Goal: Task Accomplishment & Management: Use online tool/utility

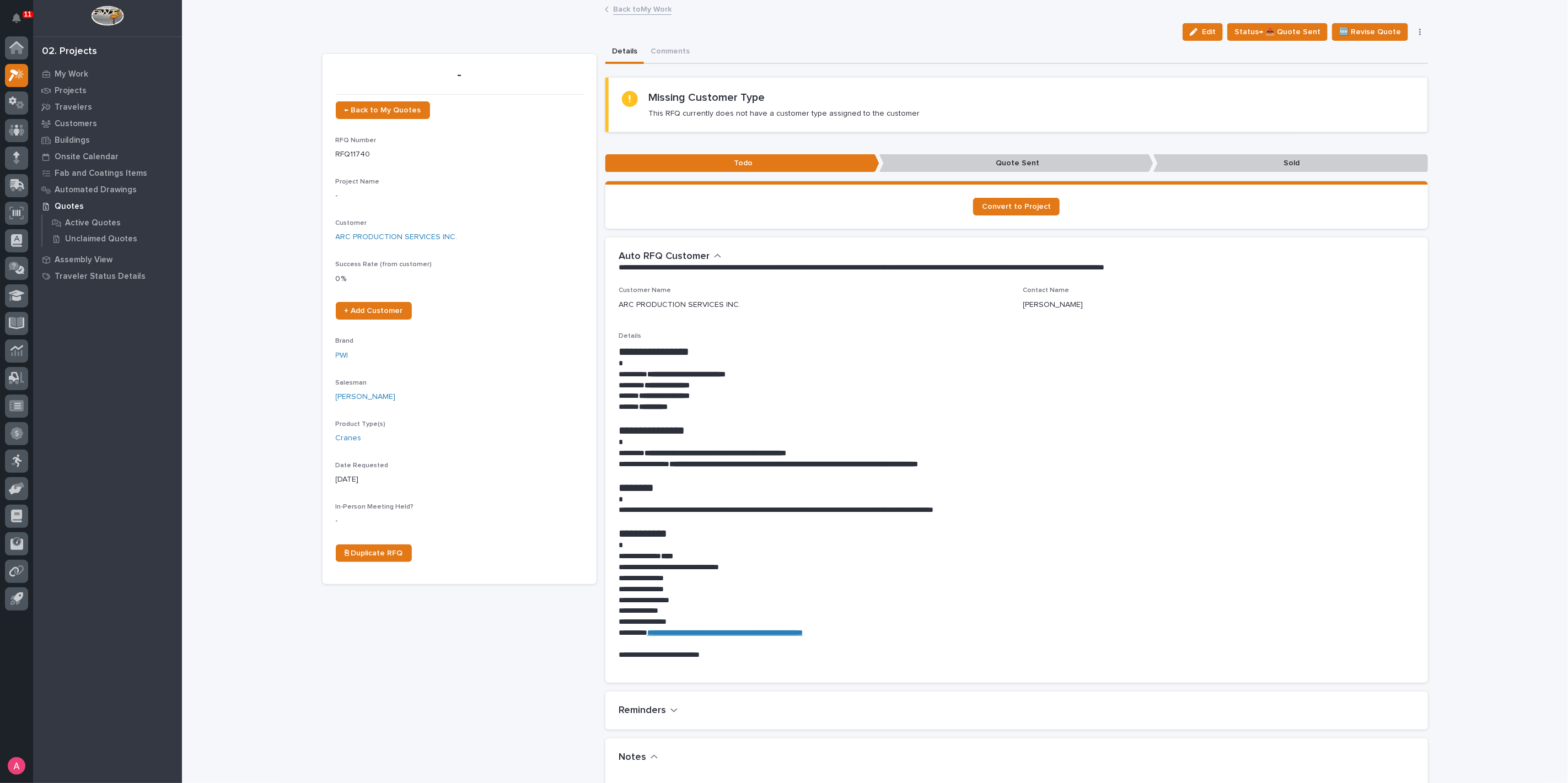
click at [635, 9] on link "Back to My Work" at bounding box center [642, 9] width 58 height 13
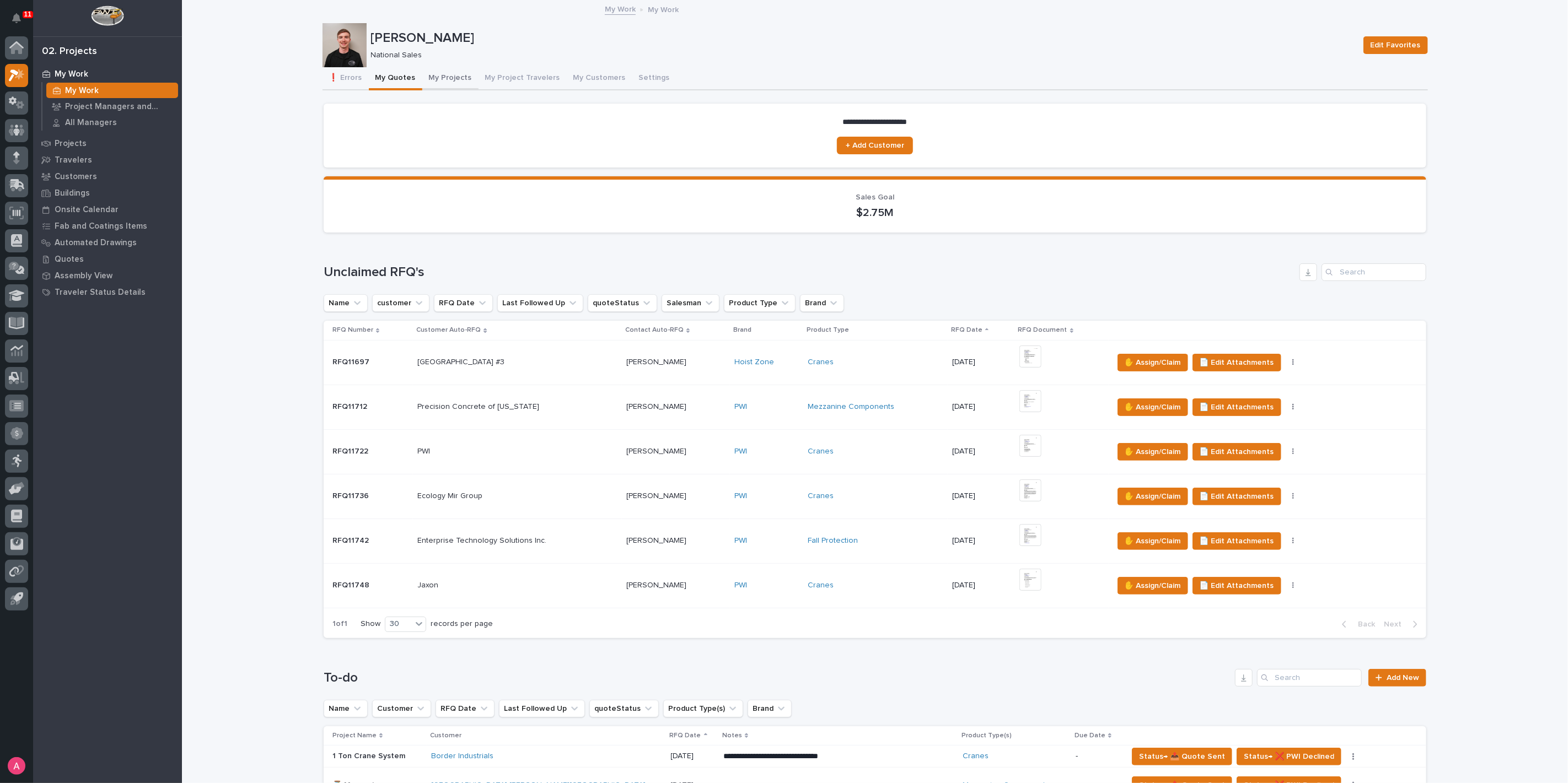
click at [432, 75] on button "My Projects" at bounding box center [450, 79] width 56 height 23
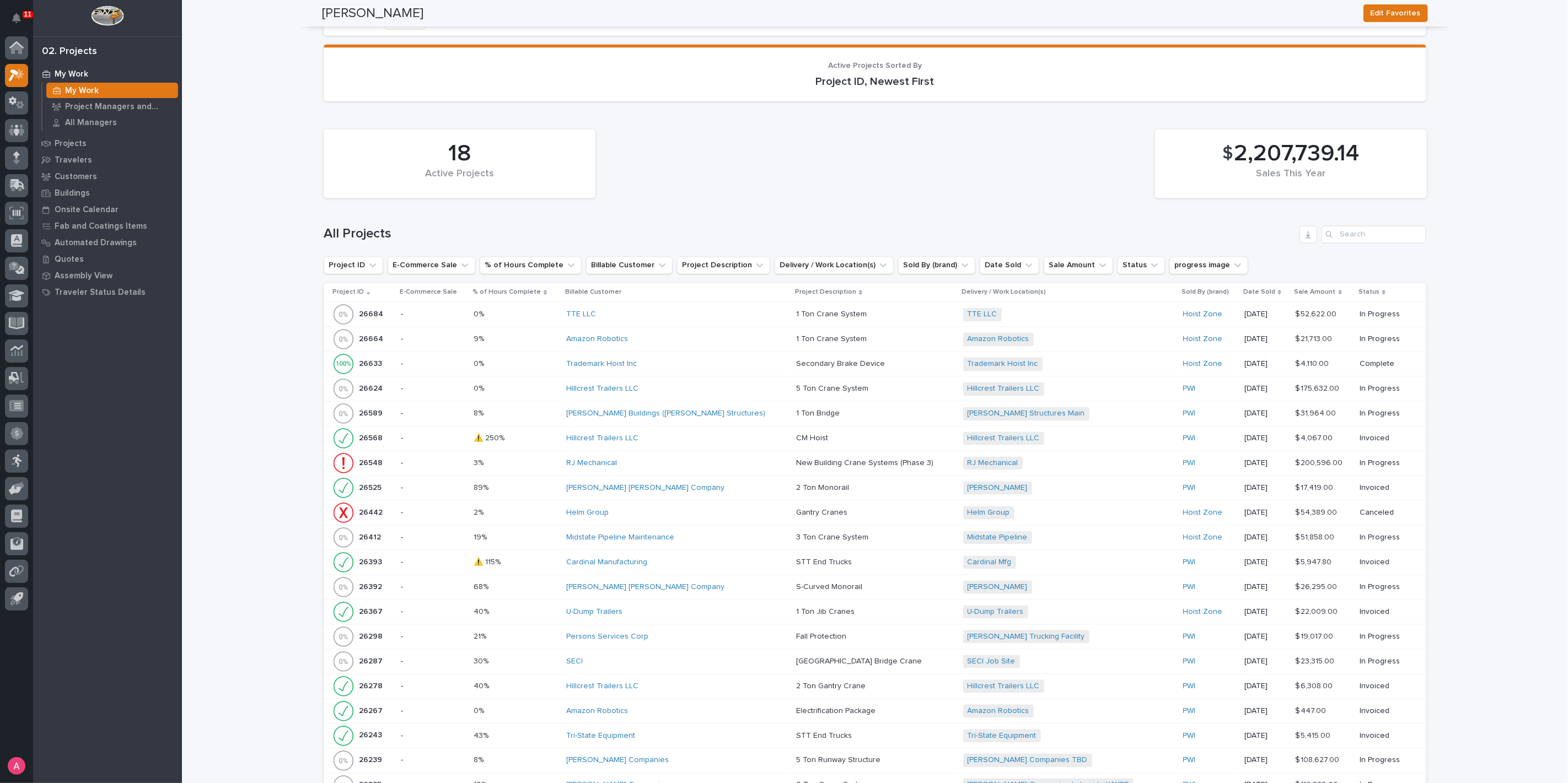
scroll to position [1714, 0]
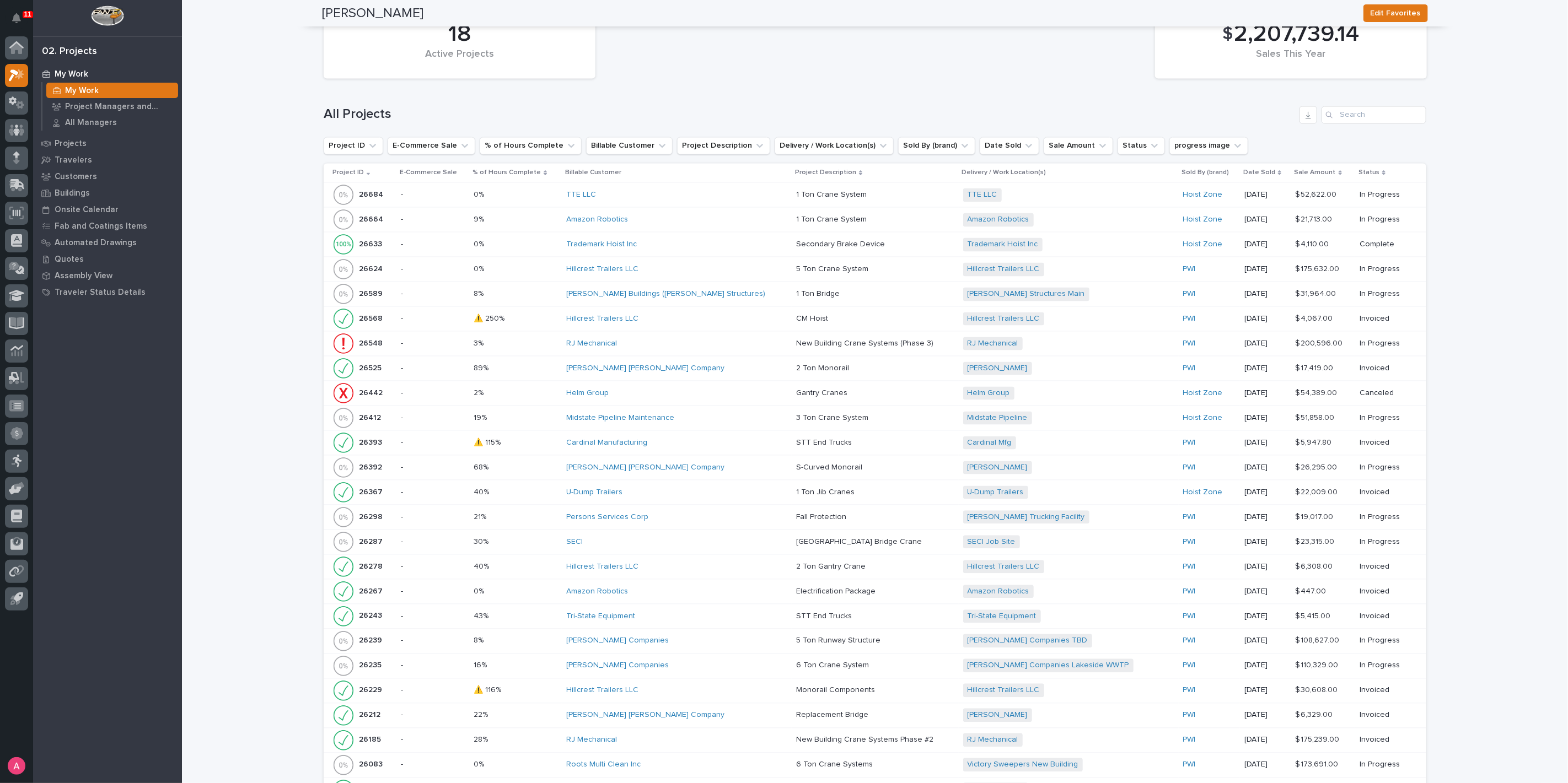
click at [723, 364] on div "Deshazo Crane Company" at bounding box center [662, 369] width 193 height 9
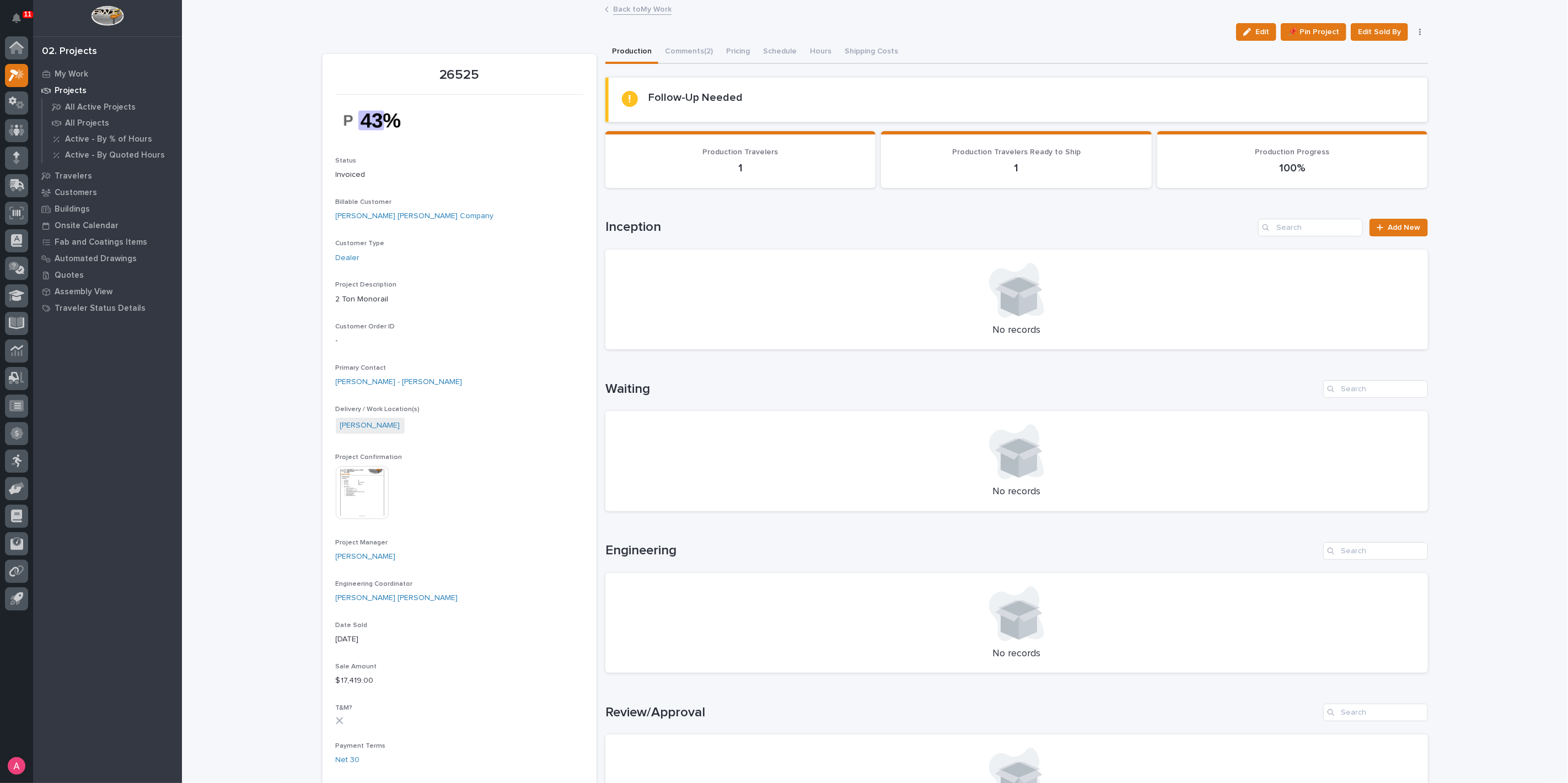
click at [700, 38] on div "Edit 📌 Pin Project Edit Sold By Cancel" at bounding box center [875, 32] width 1105 height 18
click at [696, 43] on button "Comments (2)" at bounding box center [688, 52] width 61 height 23
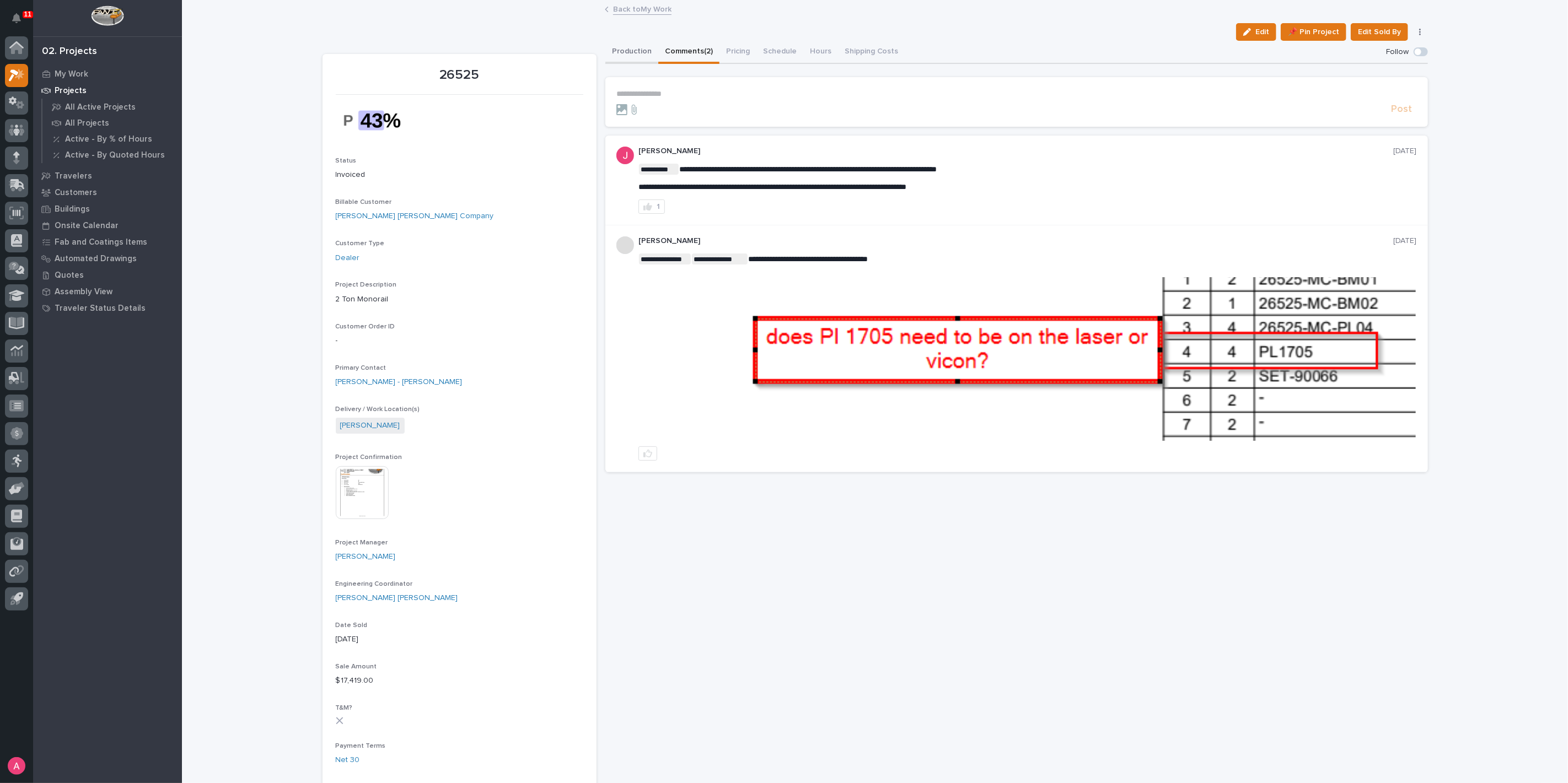
click at [618, 50] on button "Production" at bounding box center [632, 52] width 53 height 23
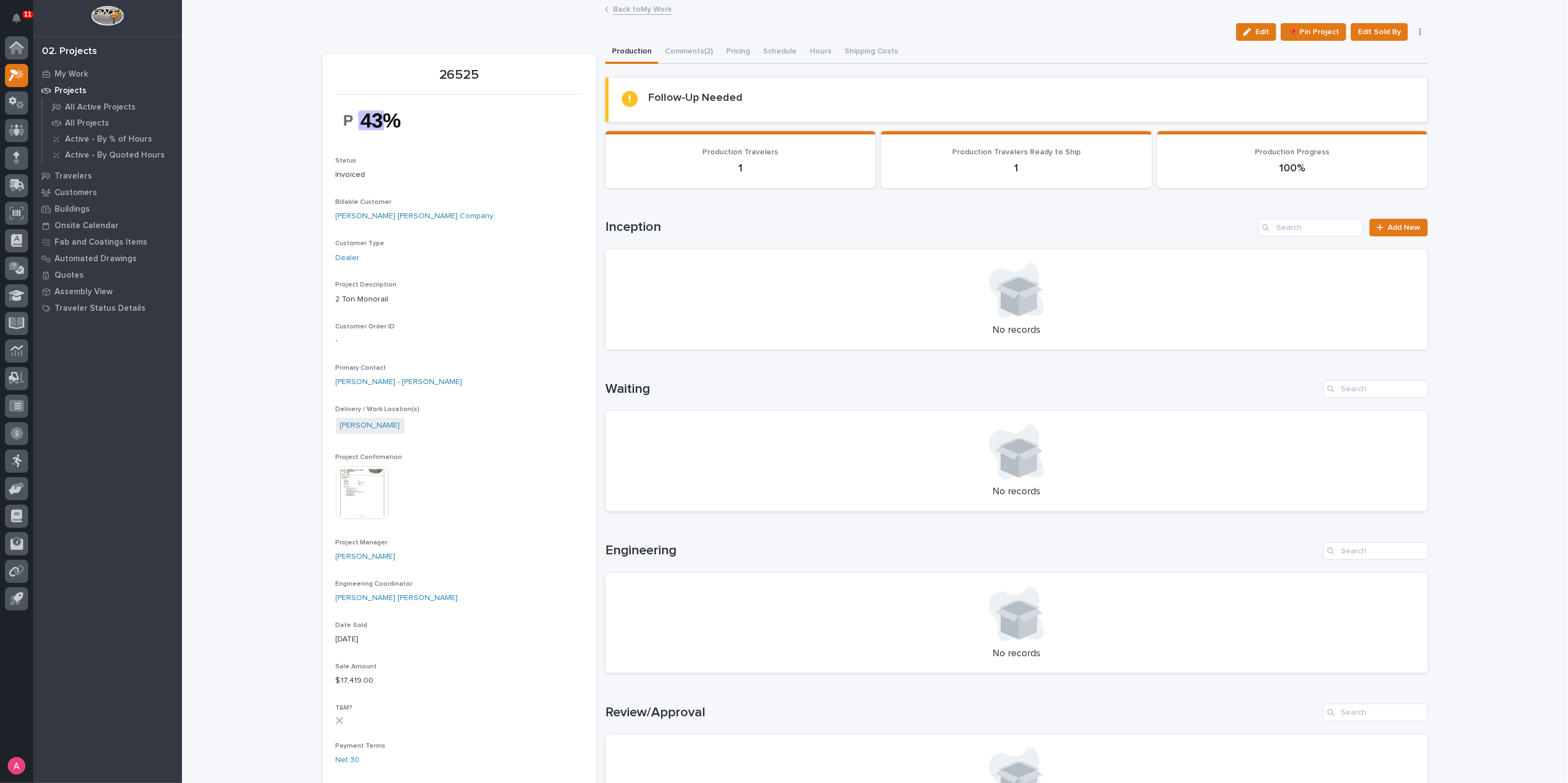
scroll to position [709, 0]
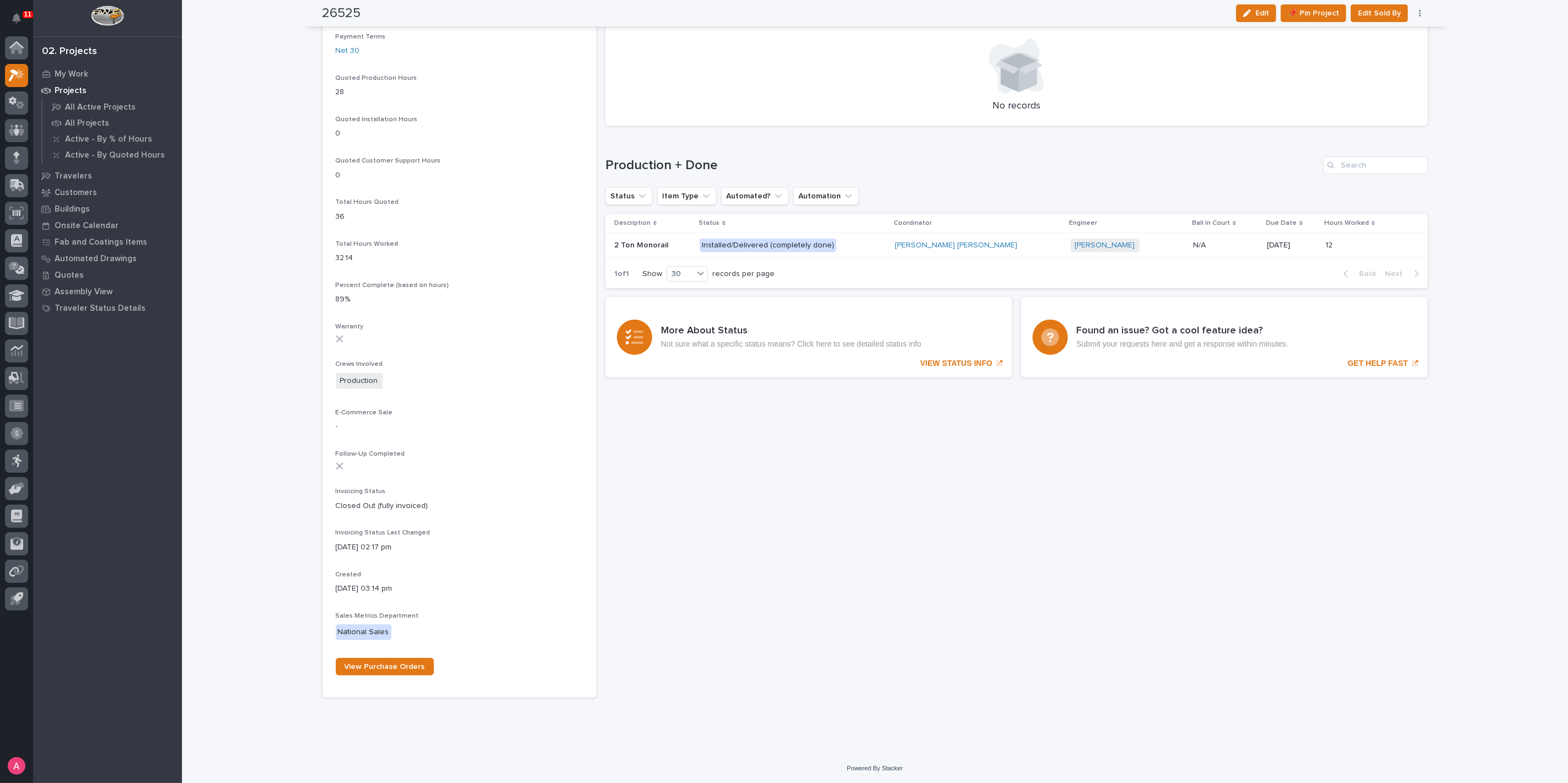
click at [864, 246] on p "Installed/Delivered (completely done)" at bounding box center [793, 245] width 186 height 14
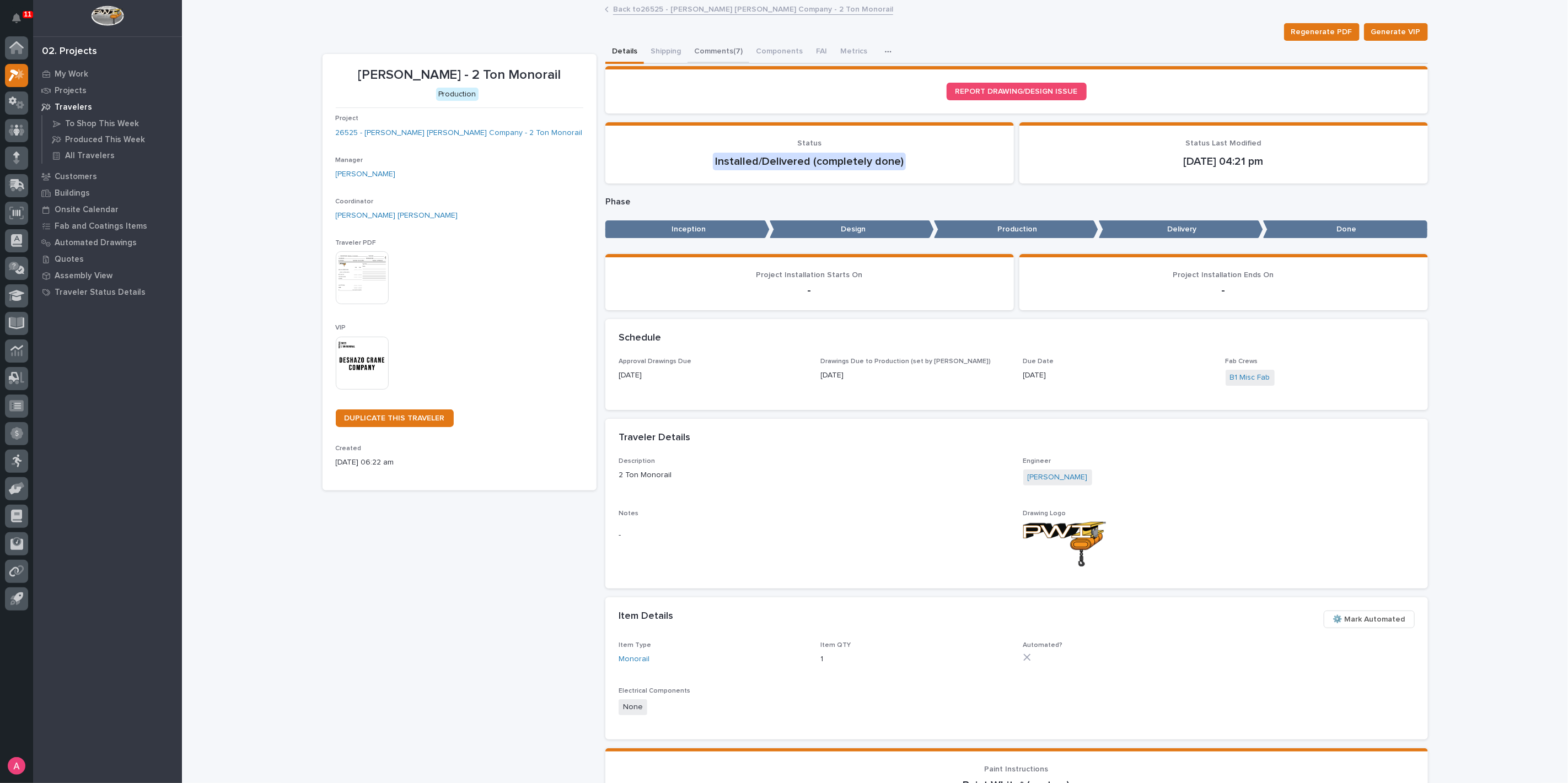
click at [688, 52] on button "Comments (7)" at bounding box center [718, 52] width 61 height 23
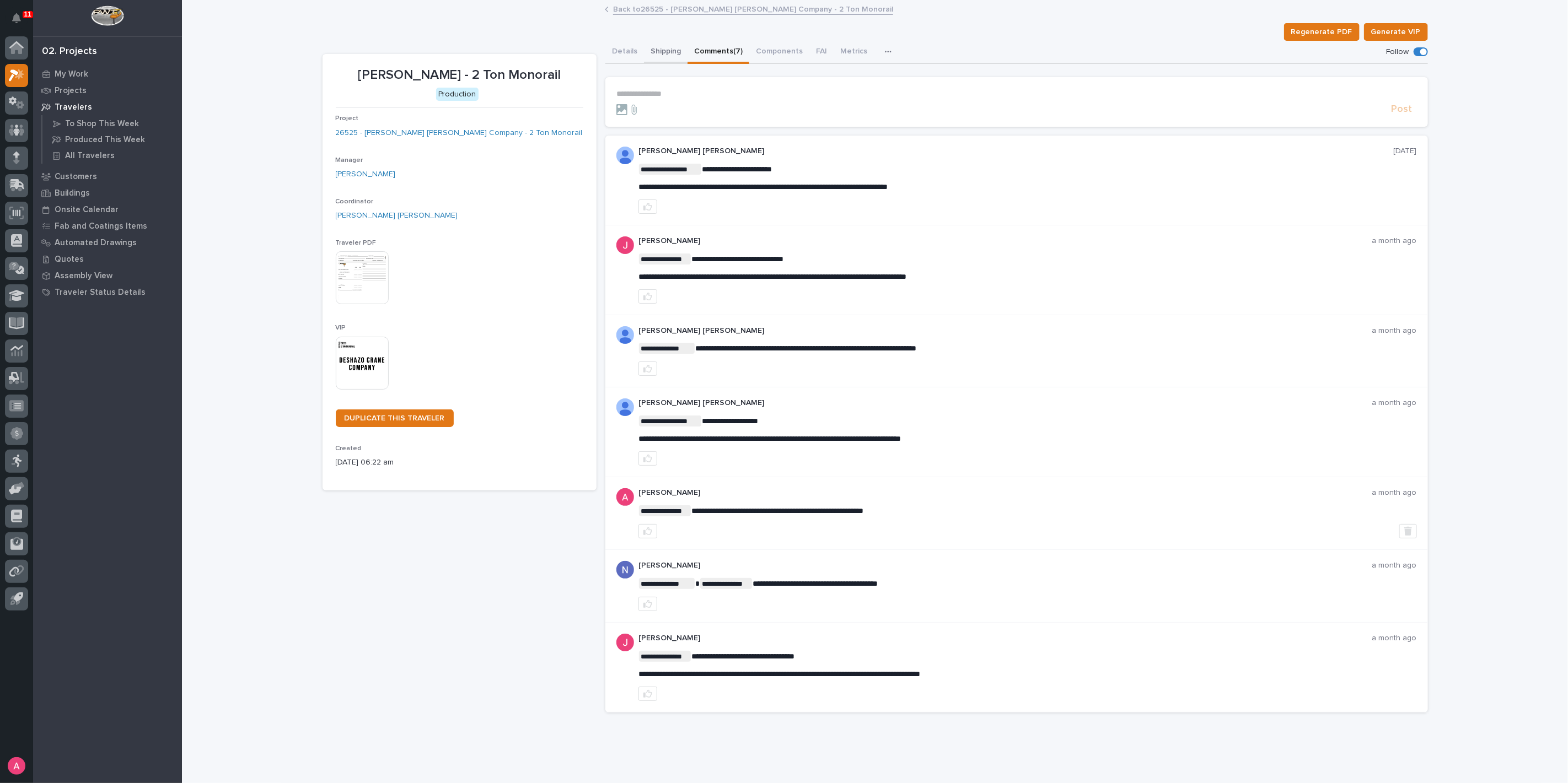
click at [657, 48] on button "Shipping" at bounding box center [666, 52] width 44 height 23
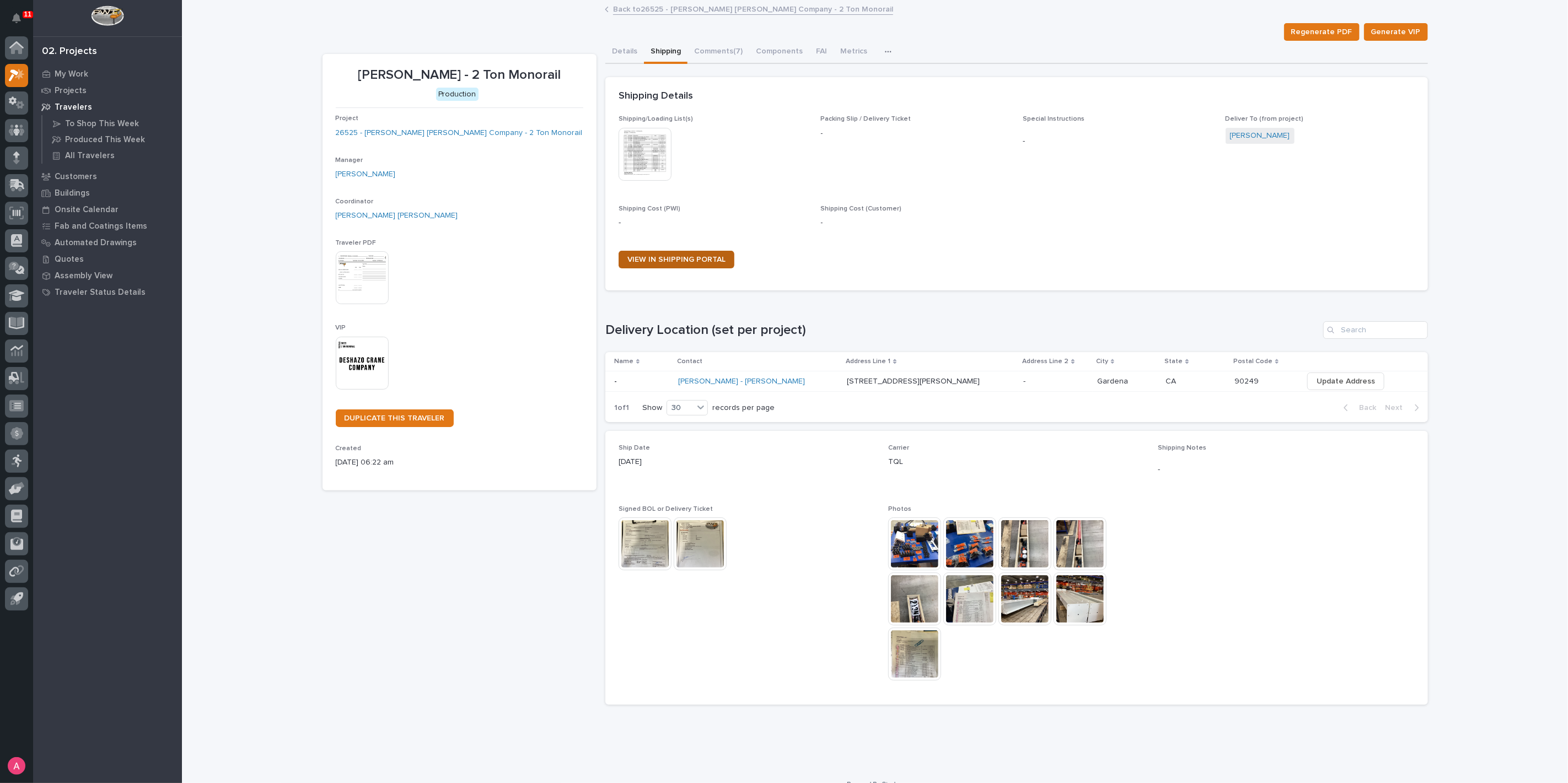
click at [701, 259] on span "VIEW IN SHIPPING PORTAL" at bounding box center [676, 259] width 98 height 8
click at [911, 540] on img at bounding box center [914, 544] width 53 height 53
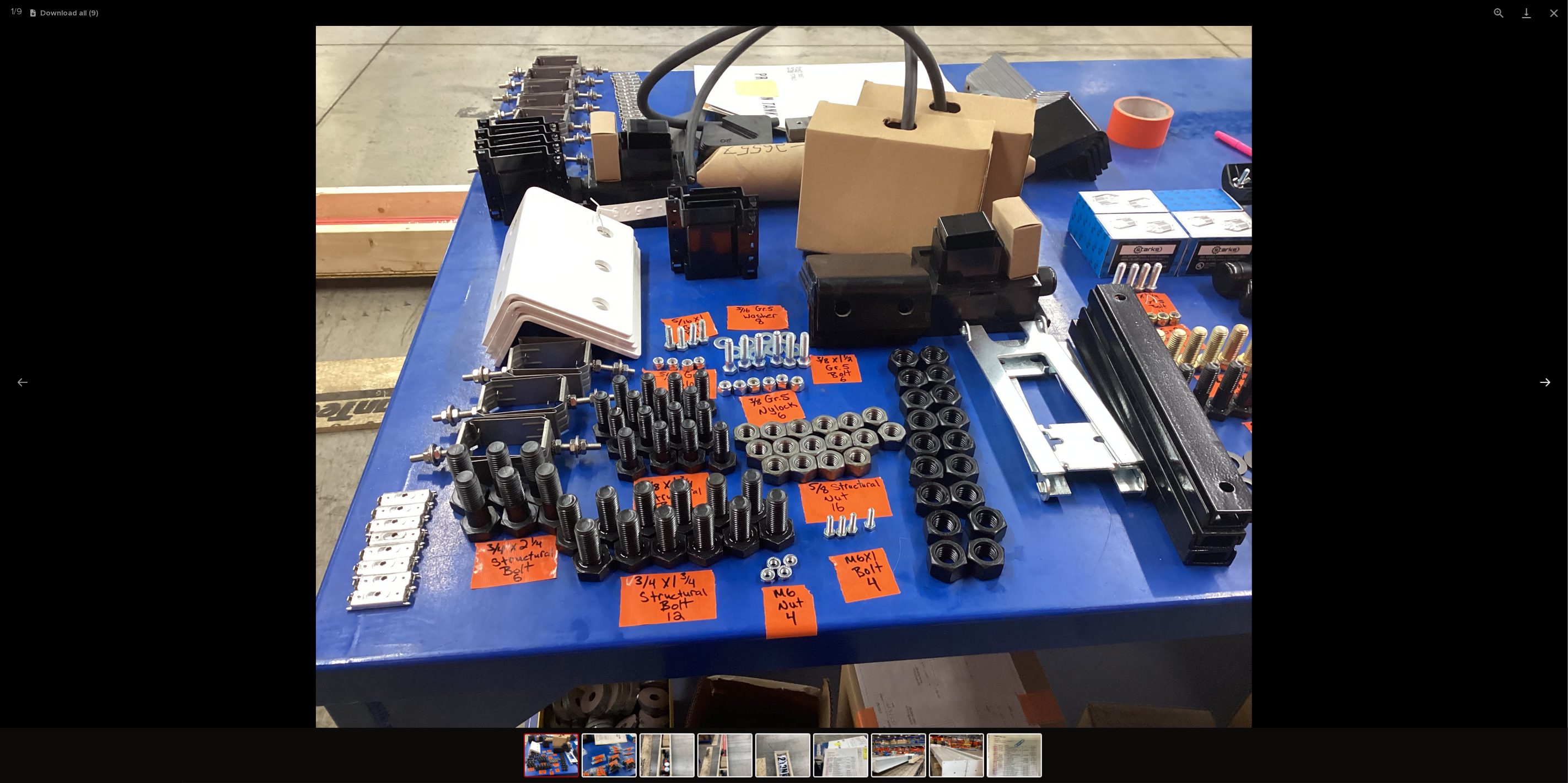
click at [1537, 383] on button "Next slide" at bounding box center [1545, 381] width 23 height 21
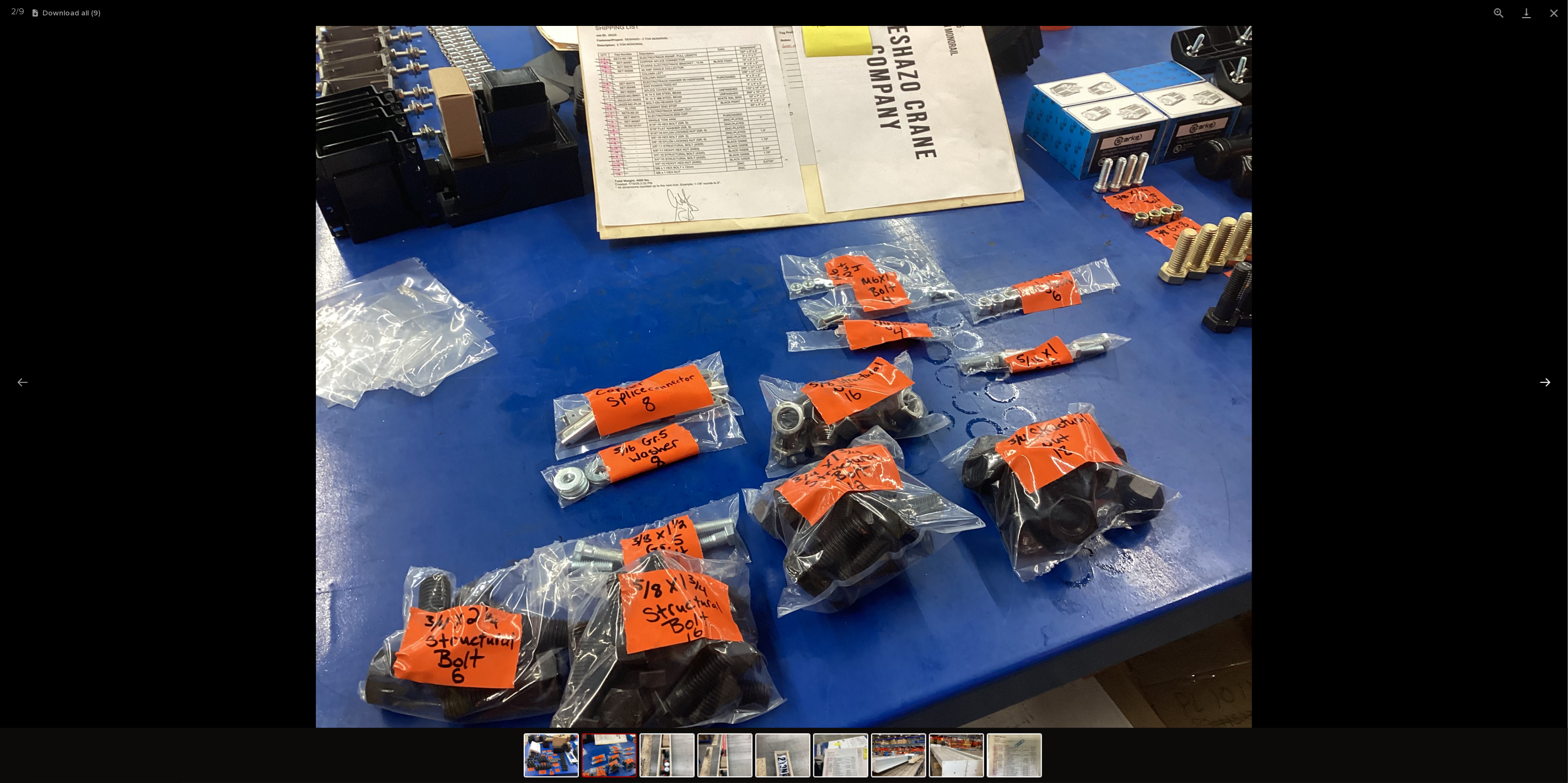
click at [1537, 383] on button "Next slide" at bounding box center [1545, 381] width 23 height 21
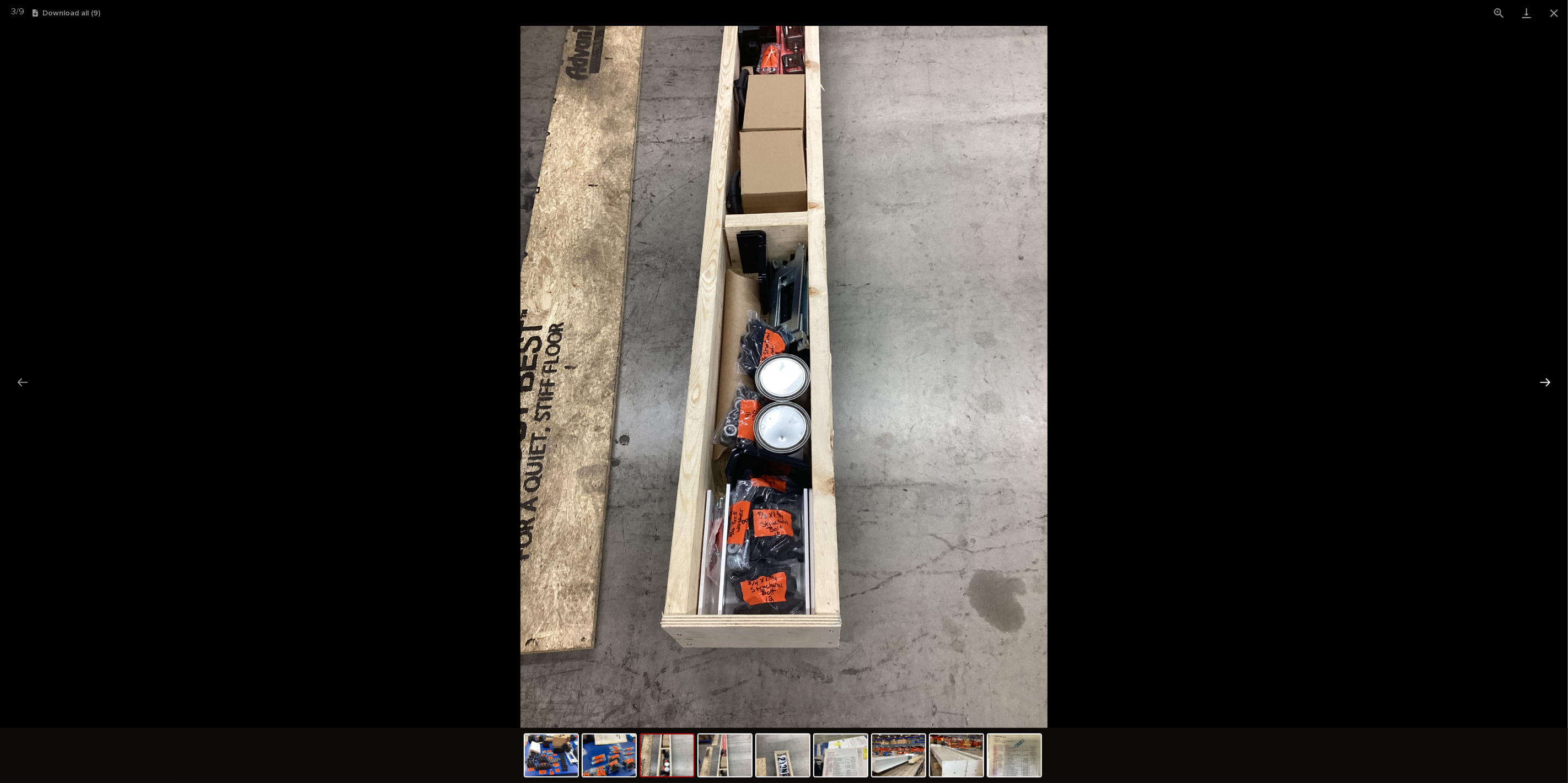
click at [1537, 383] on button "Next slide" at bounding box center [1545, 381] width 23 height 21
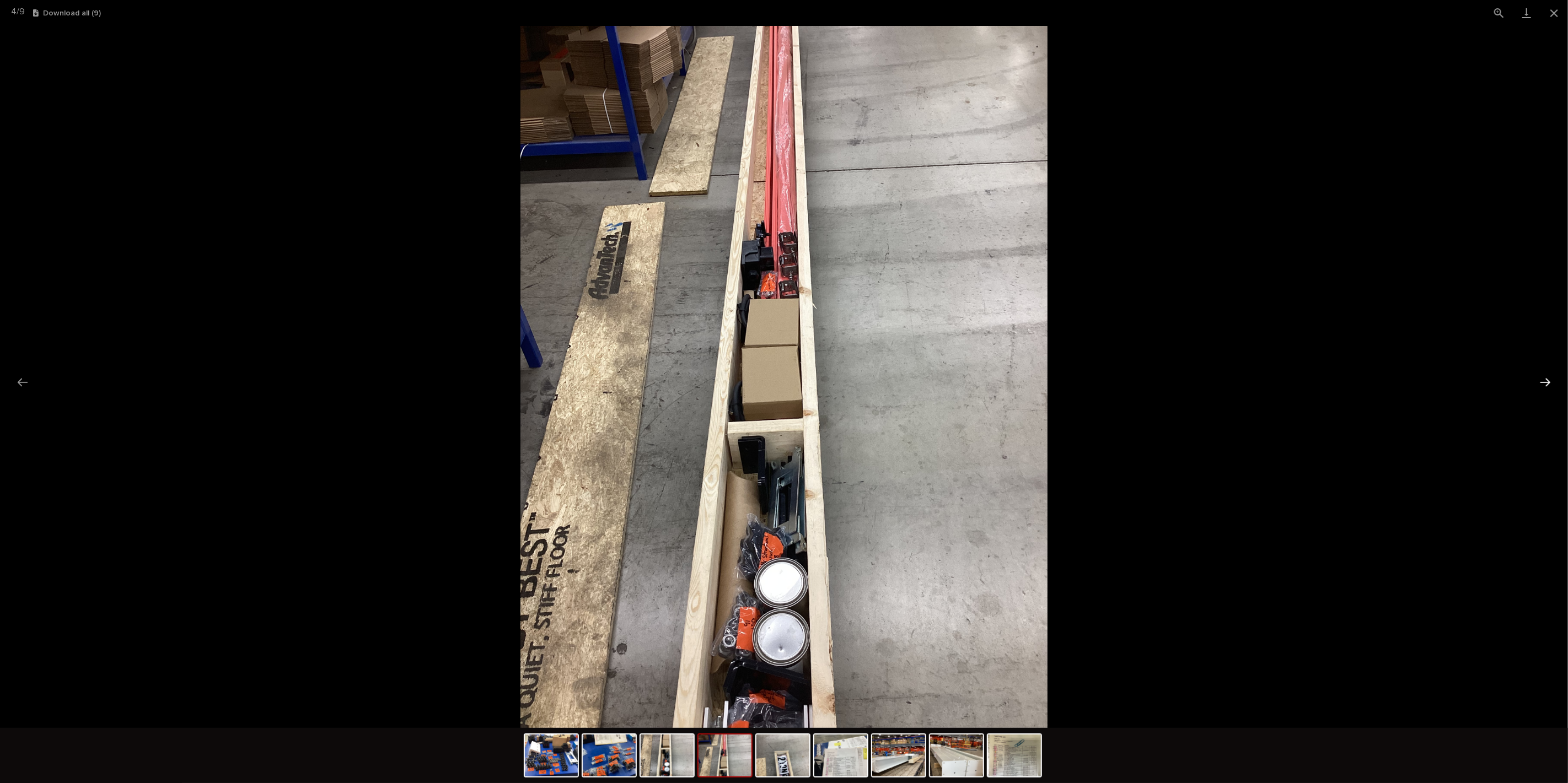
click at [1537, 383] on button "Next slide" at bounding box center [1545, 381] width 23 height 21
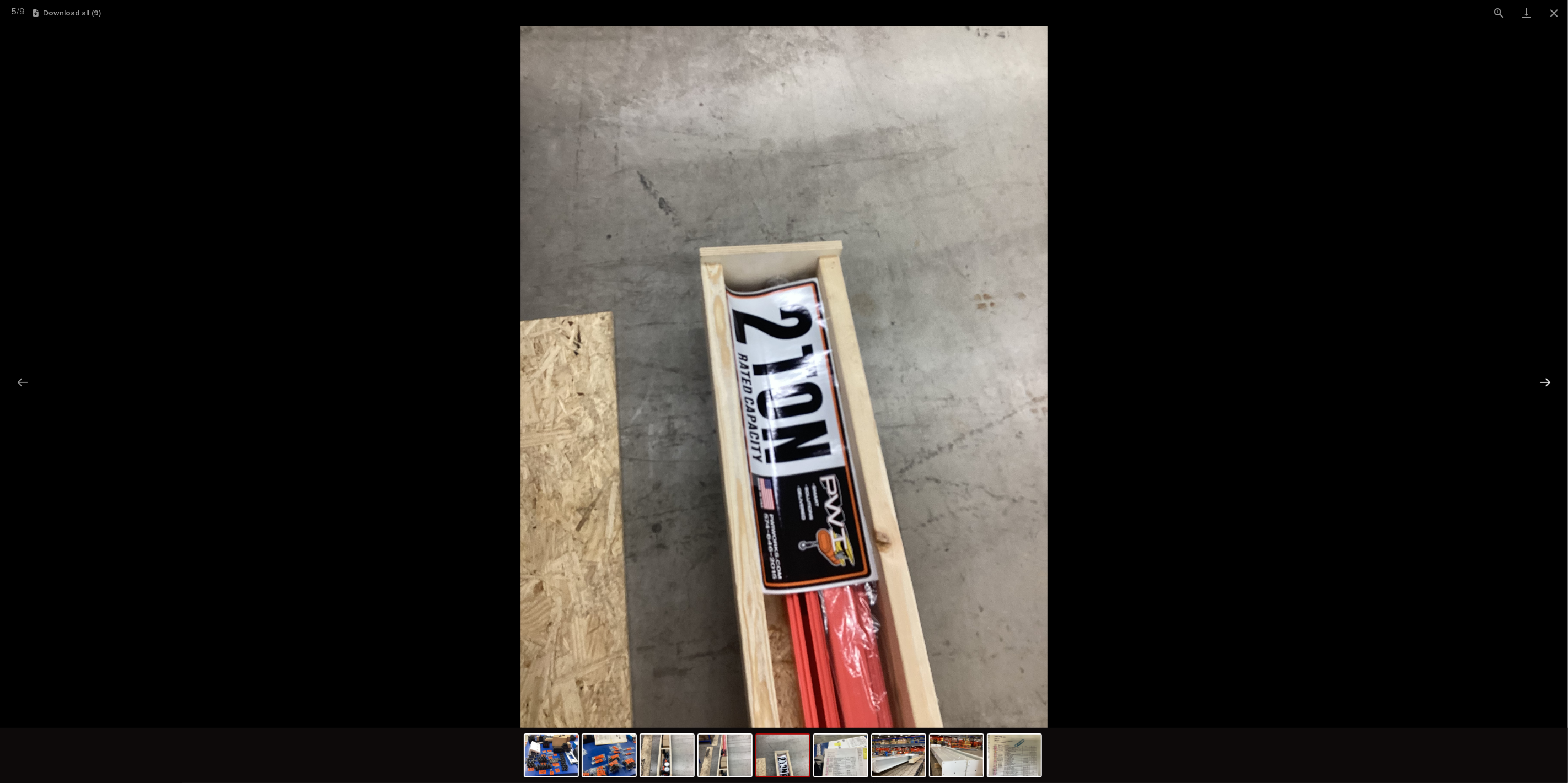
click at [1537, 383] on button "Next slide" at bounding box center [1545, 381] width 23 height 21
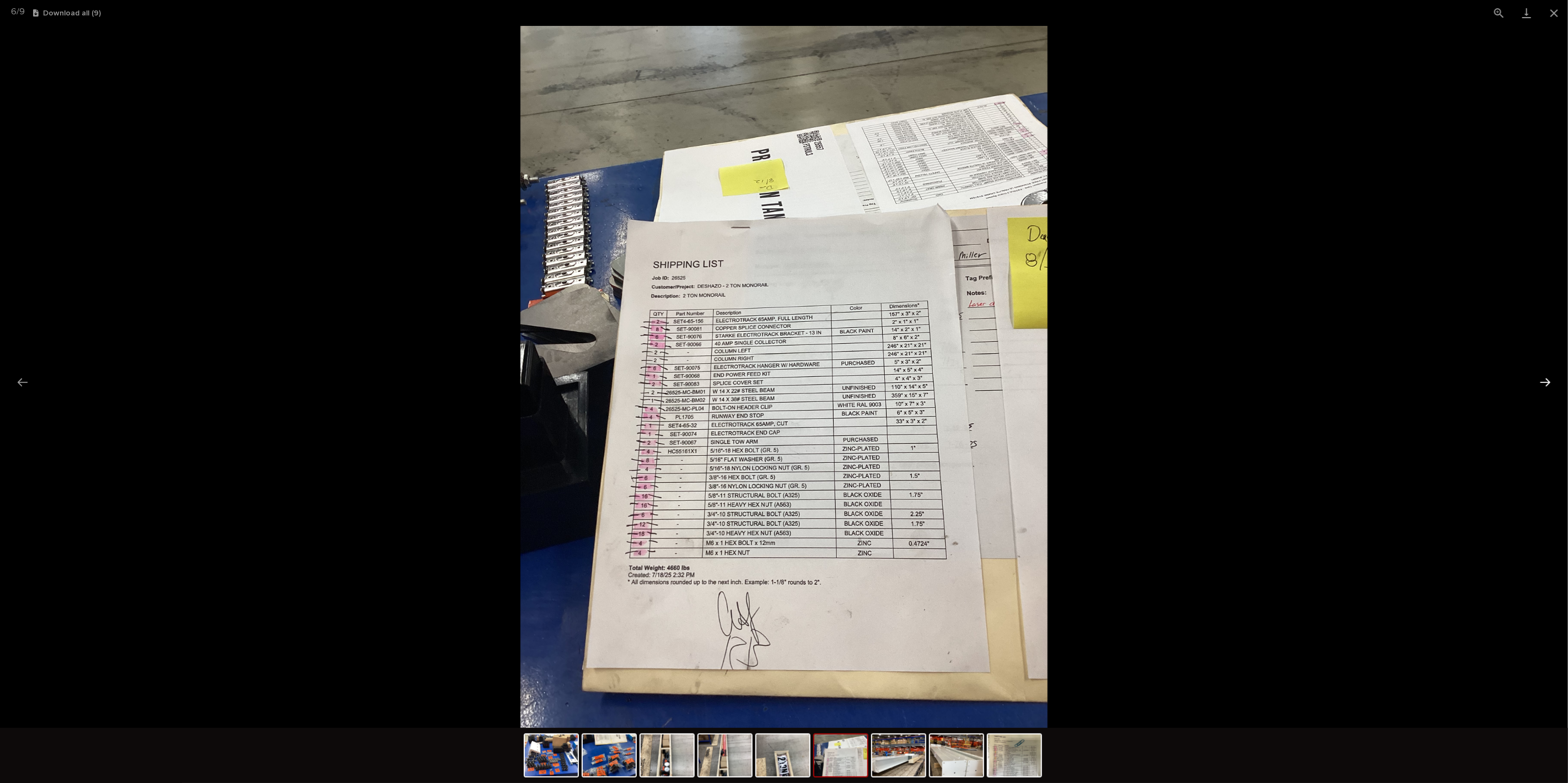
click at [1537, 383] on button "Next slide" at bounding box center [1545, 381] width 23 height 21
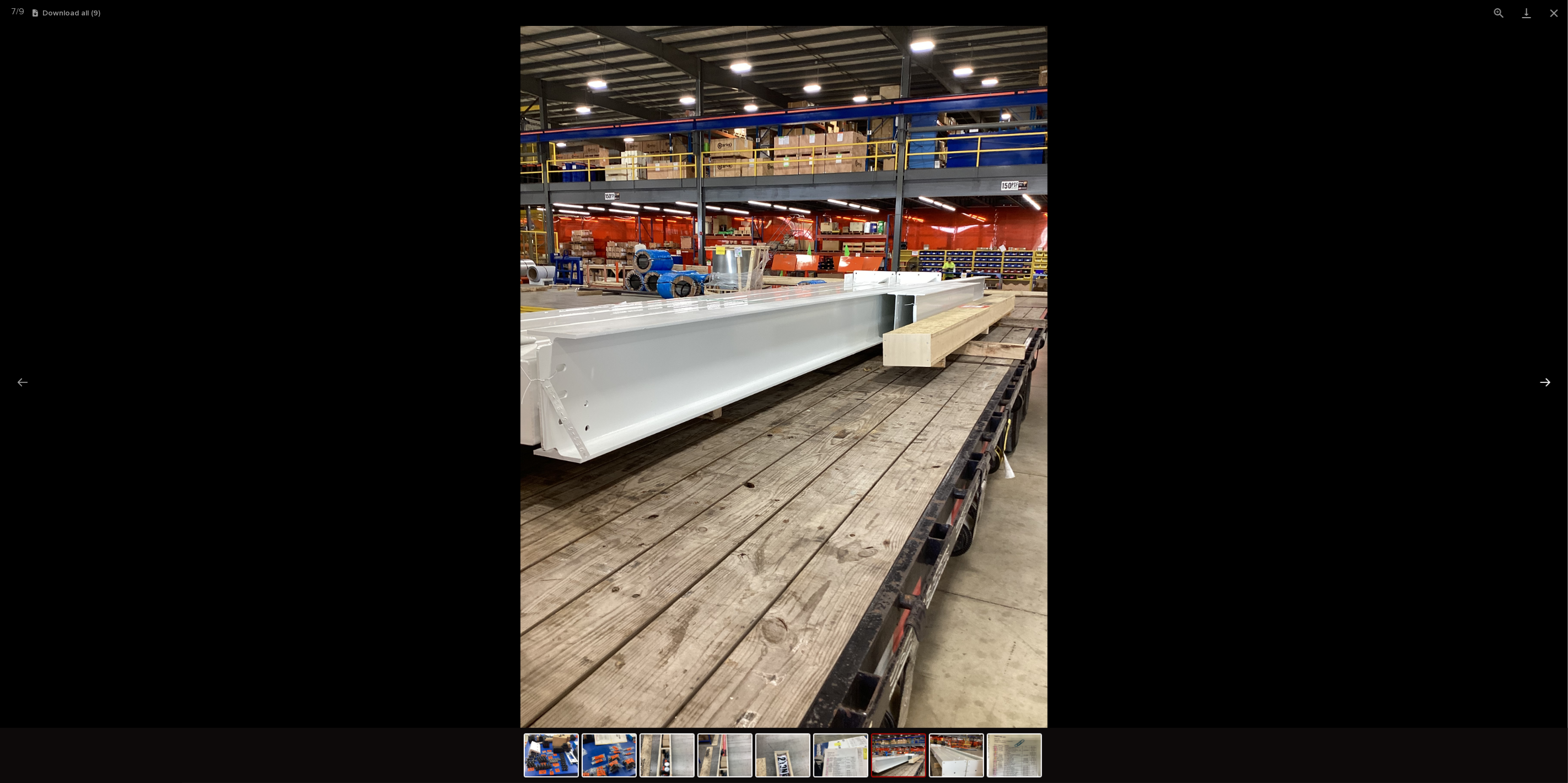
click at [1537, 383] on button "Next slide" at bounding box center [1545, 381] width 23 height 21
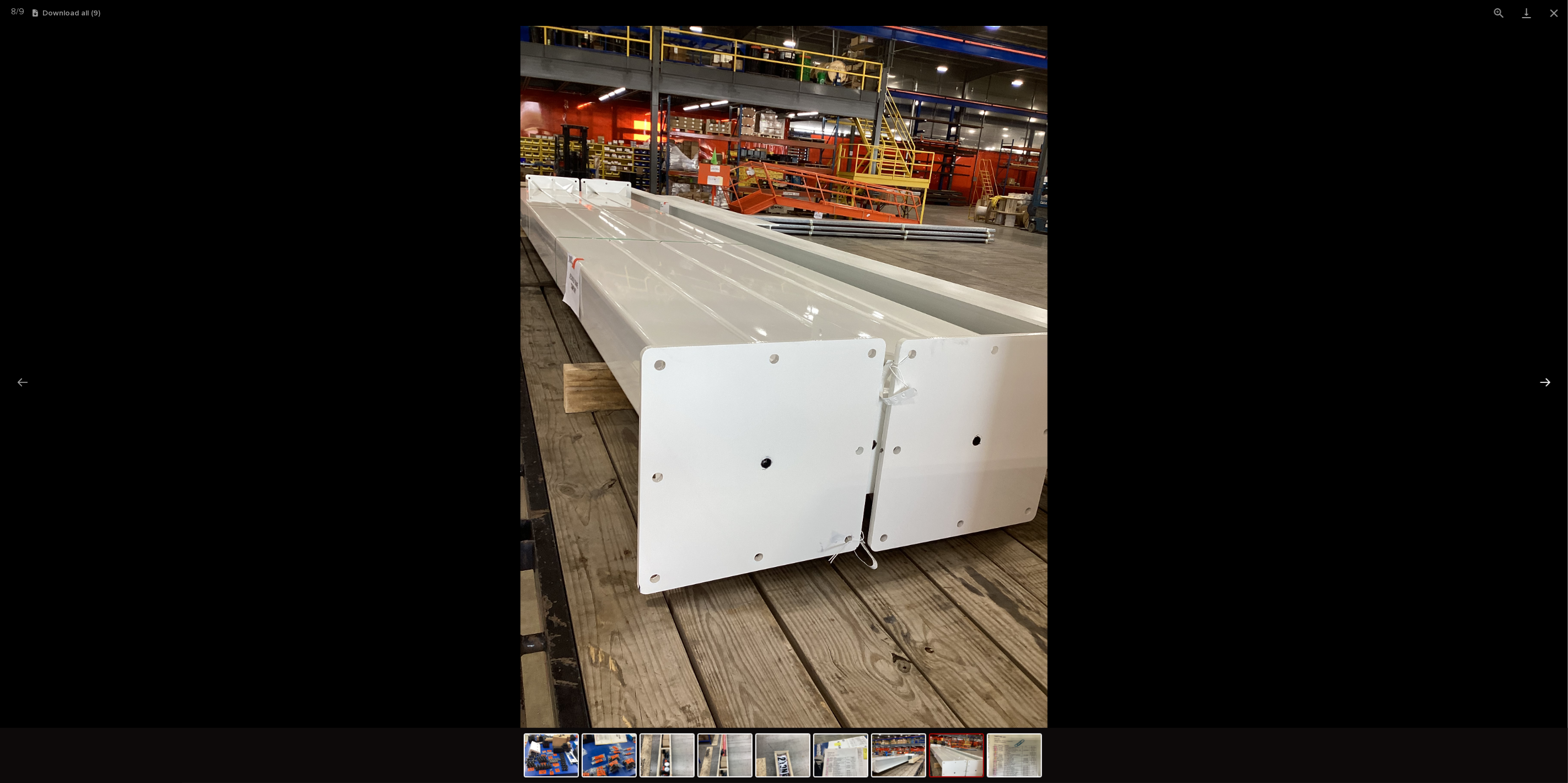
click at [1537, 383] on button "Next slide" at bounding box center [1545, 381] width 23 height 21
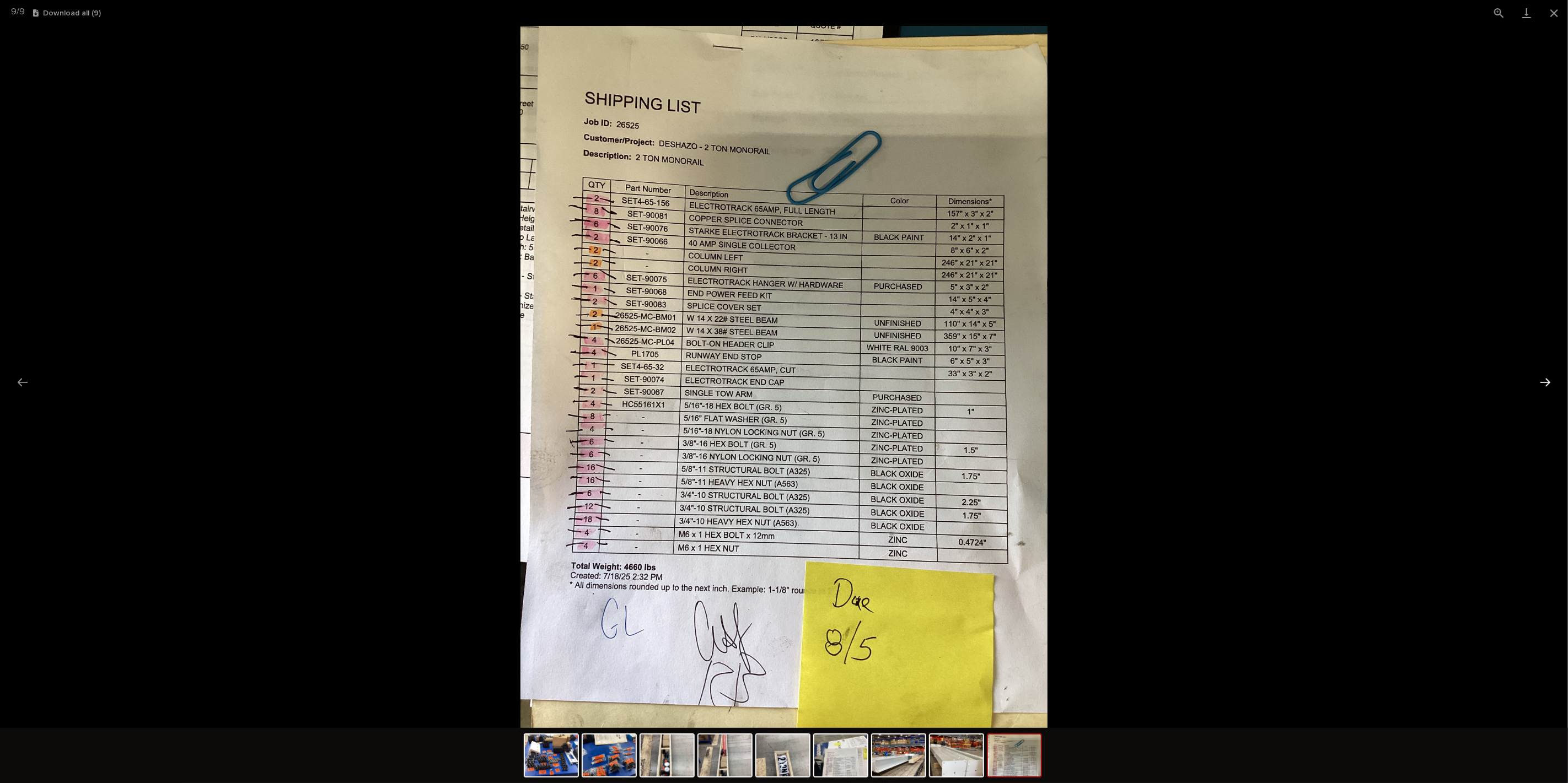
click at [1537, 382] on button "Next slide" at bounding box center [1545, 381] width 23 height 21
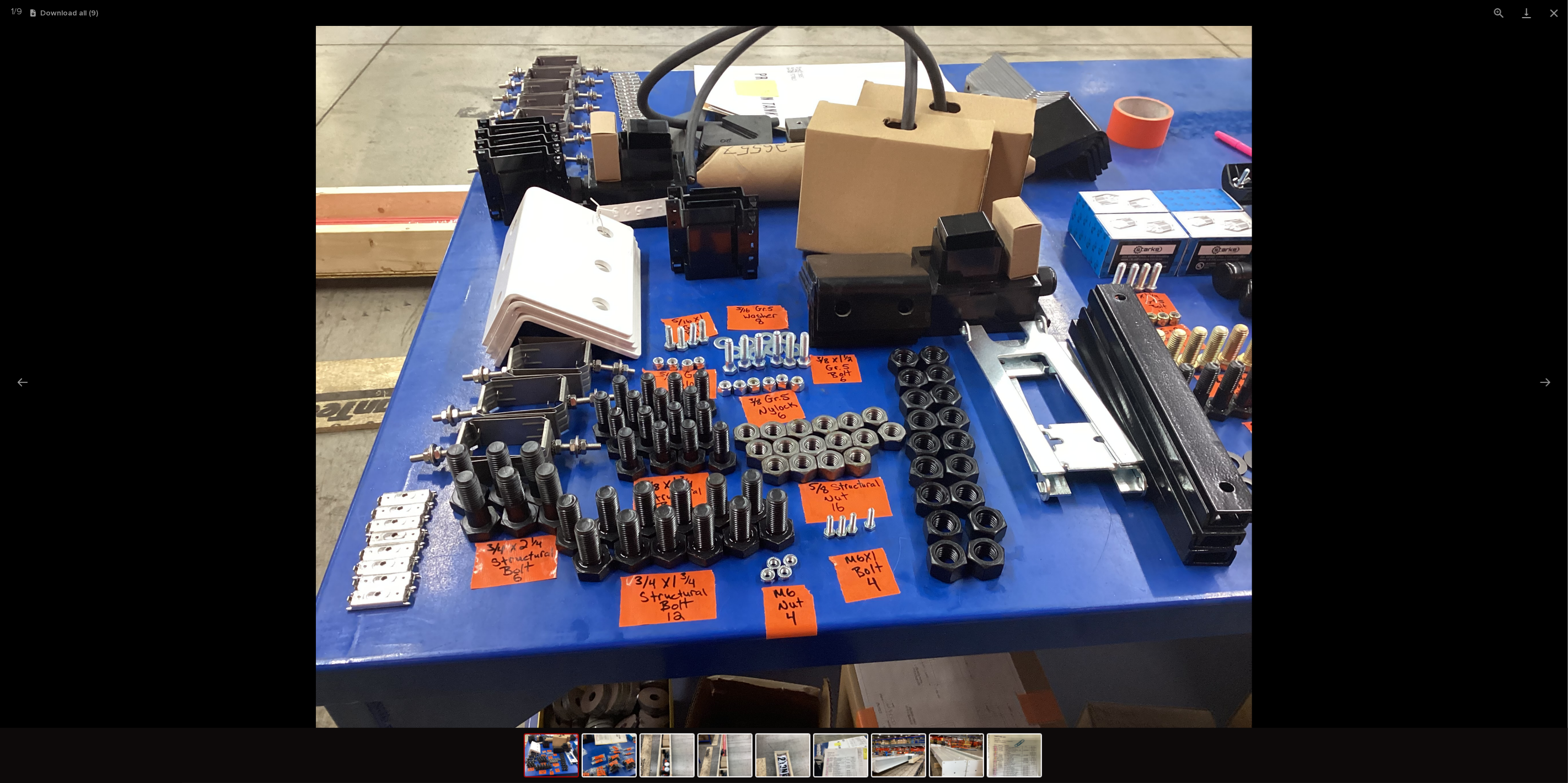
click at [1432, 360] on picture at bounding box center [784, 377] width 1568 height 702
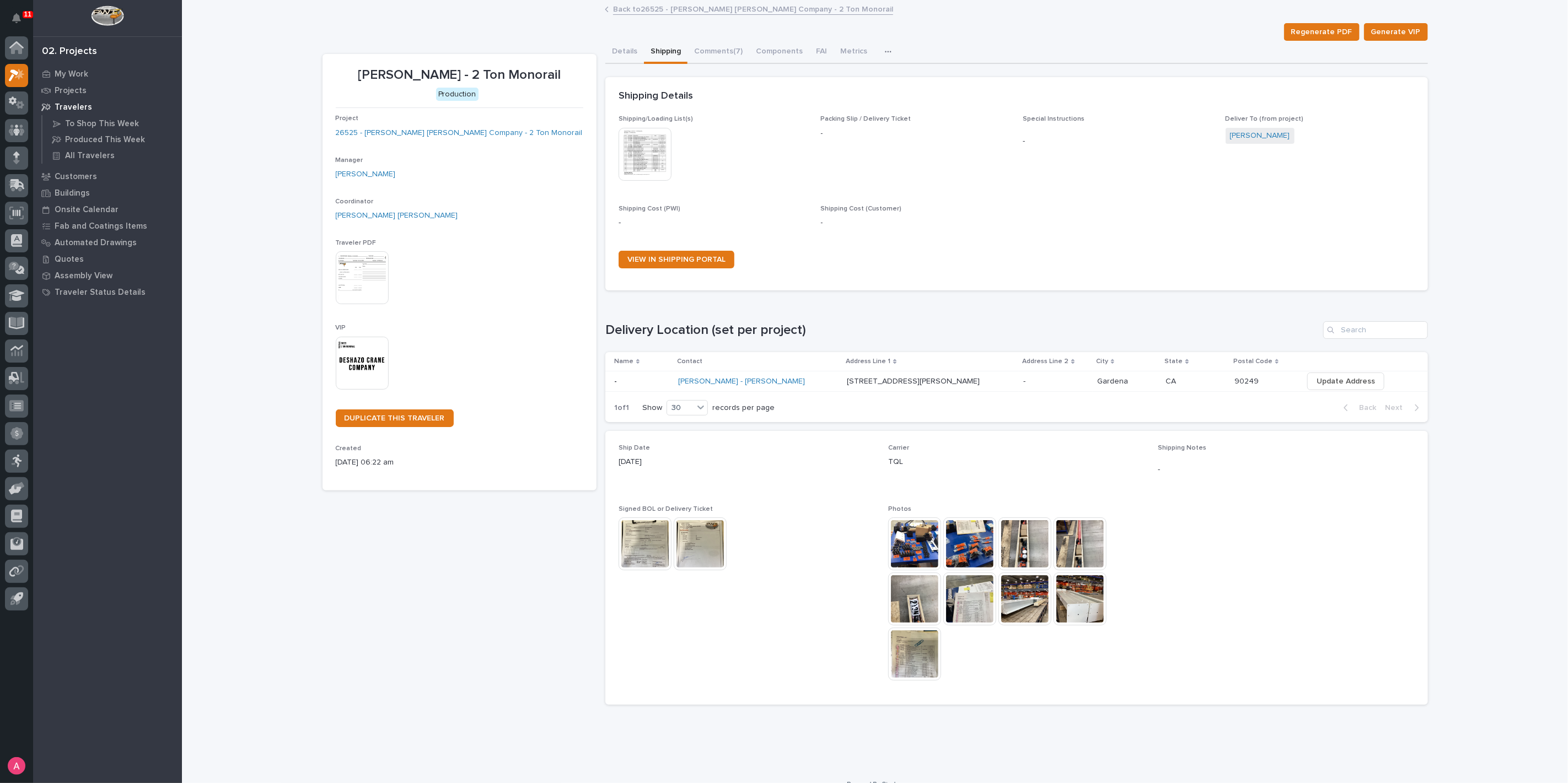
click at [693, 540] on img at bounding box center [700, 544] width 53 height 53
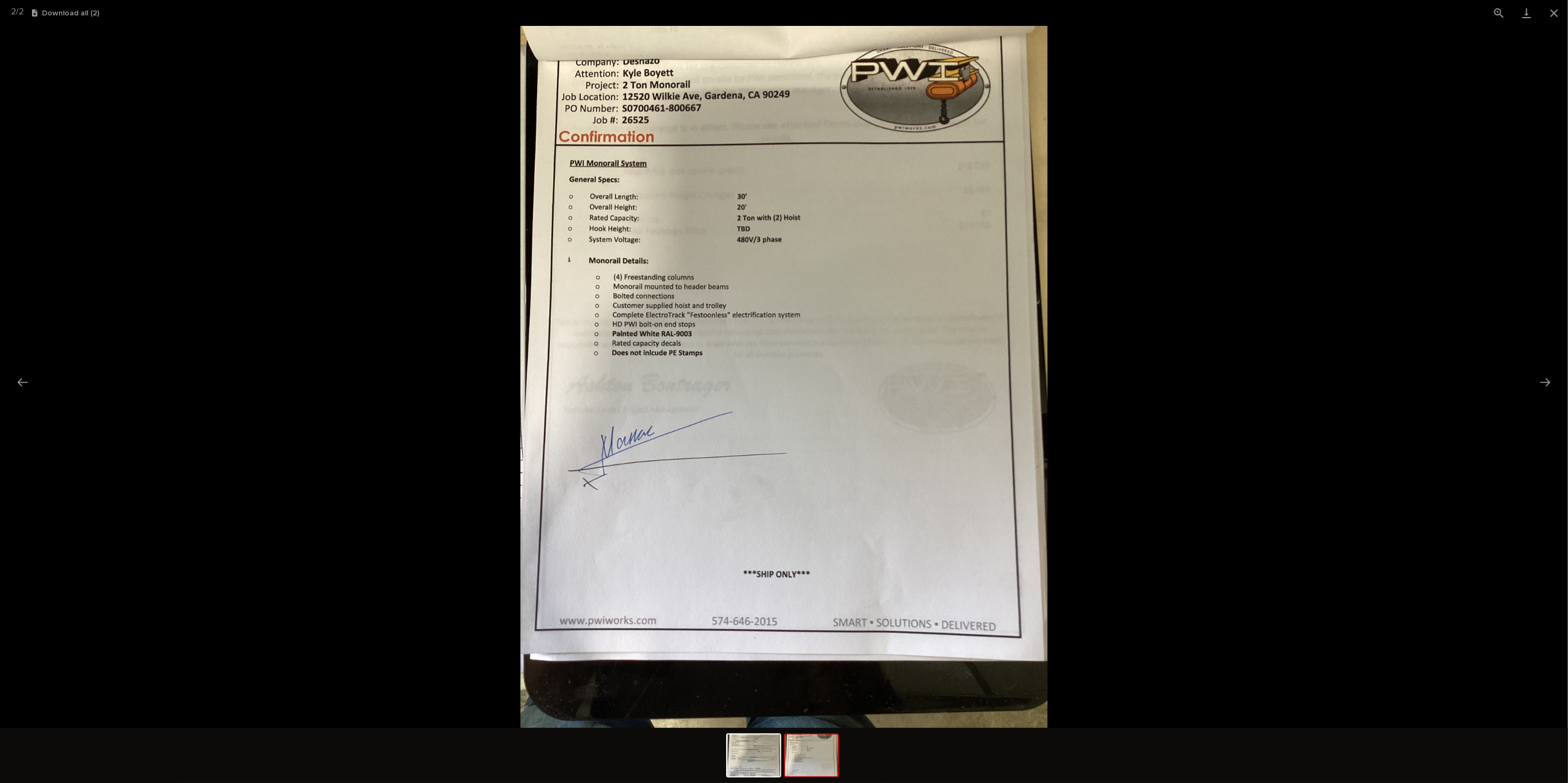
click at [1345, 375] on picture at bounding box center [784, 377] width 1568 height 702
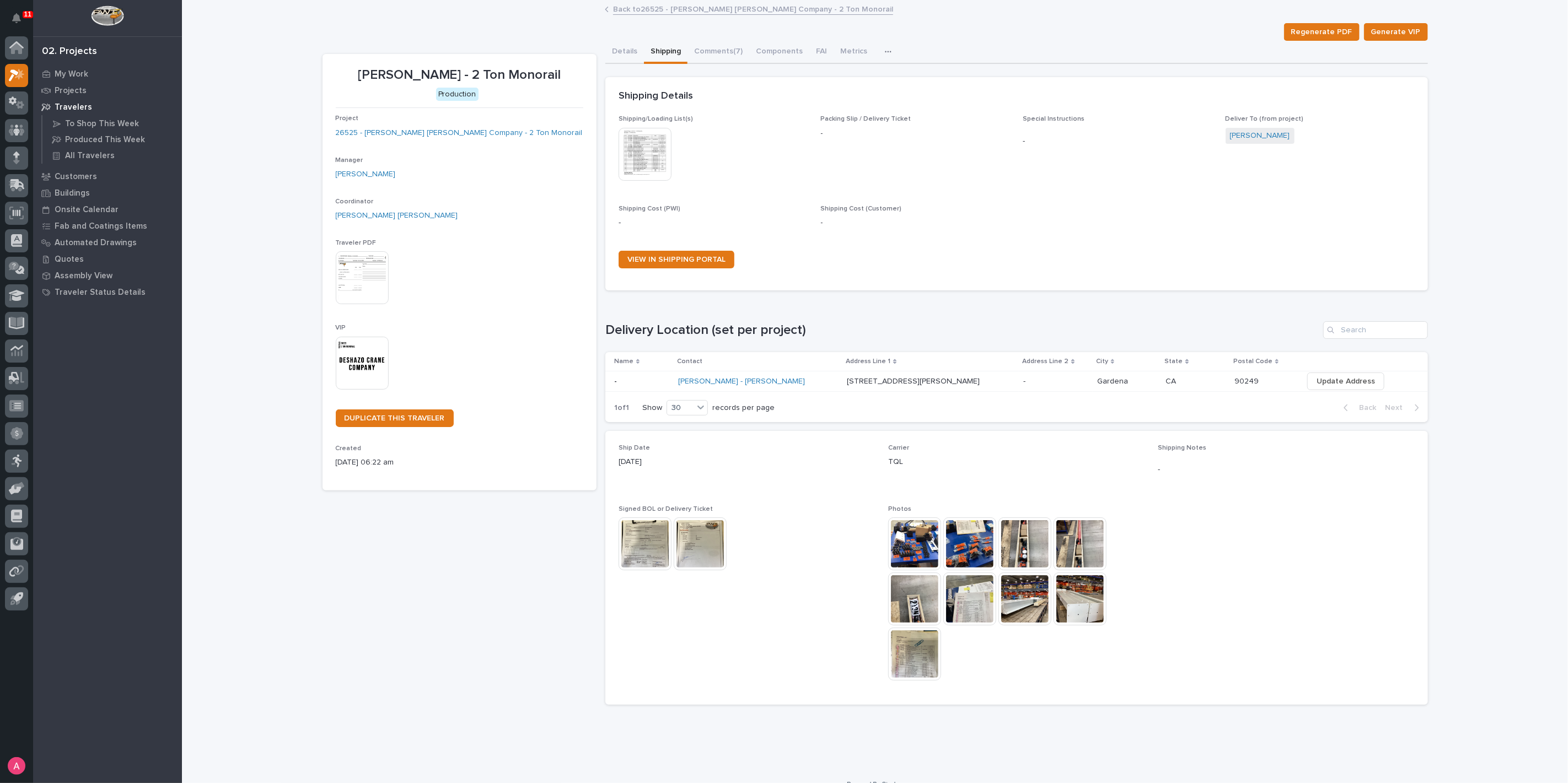
click at [636, 538] on img at bounding box center [645, 544] width 53 height 53
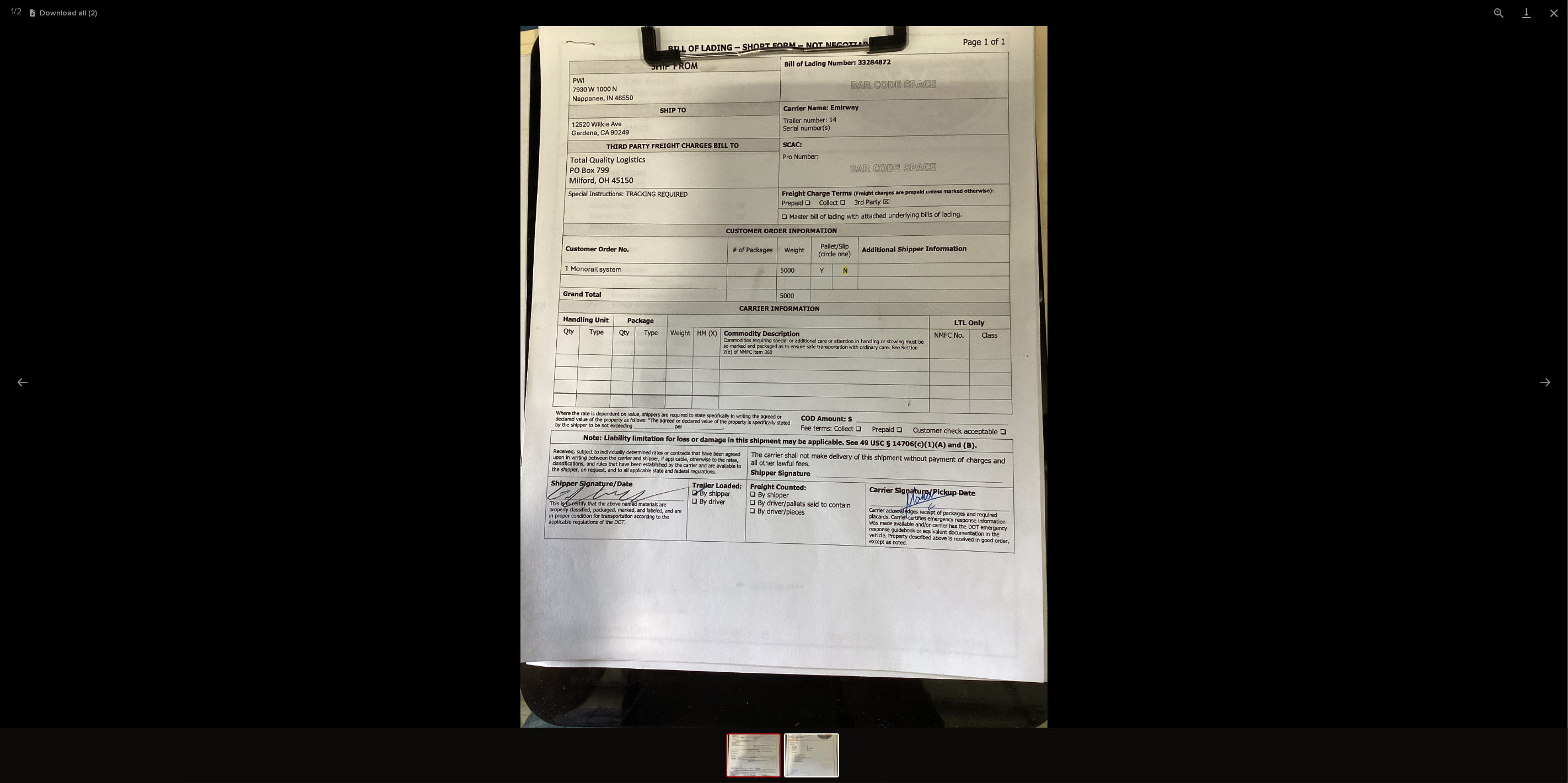
click at [1211, 321] on picture at bounding box center [784, 377] width 1568 height 702
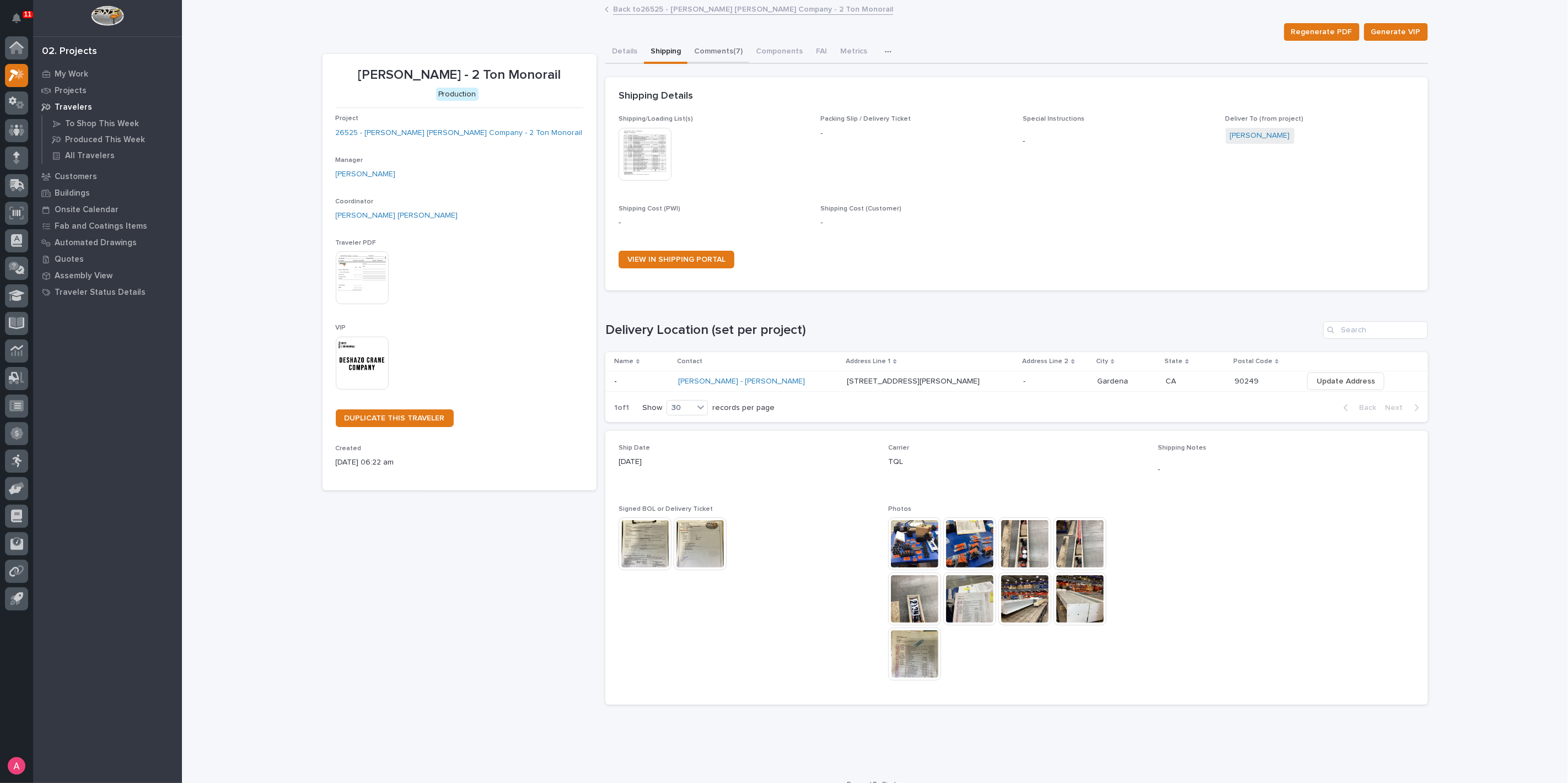
click at [719, 54] on button "Comments (7)" at bounding box center [718, 52] width 61 height 23
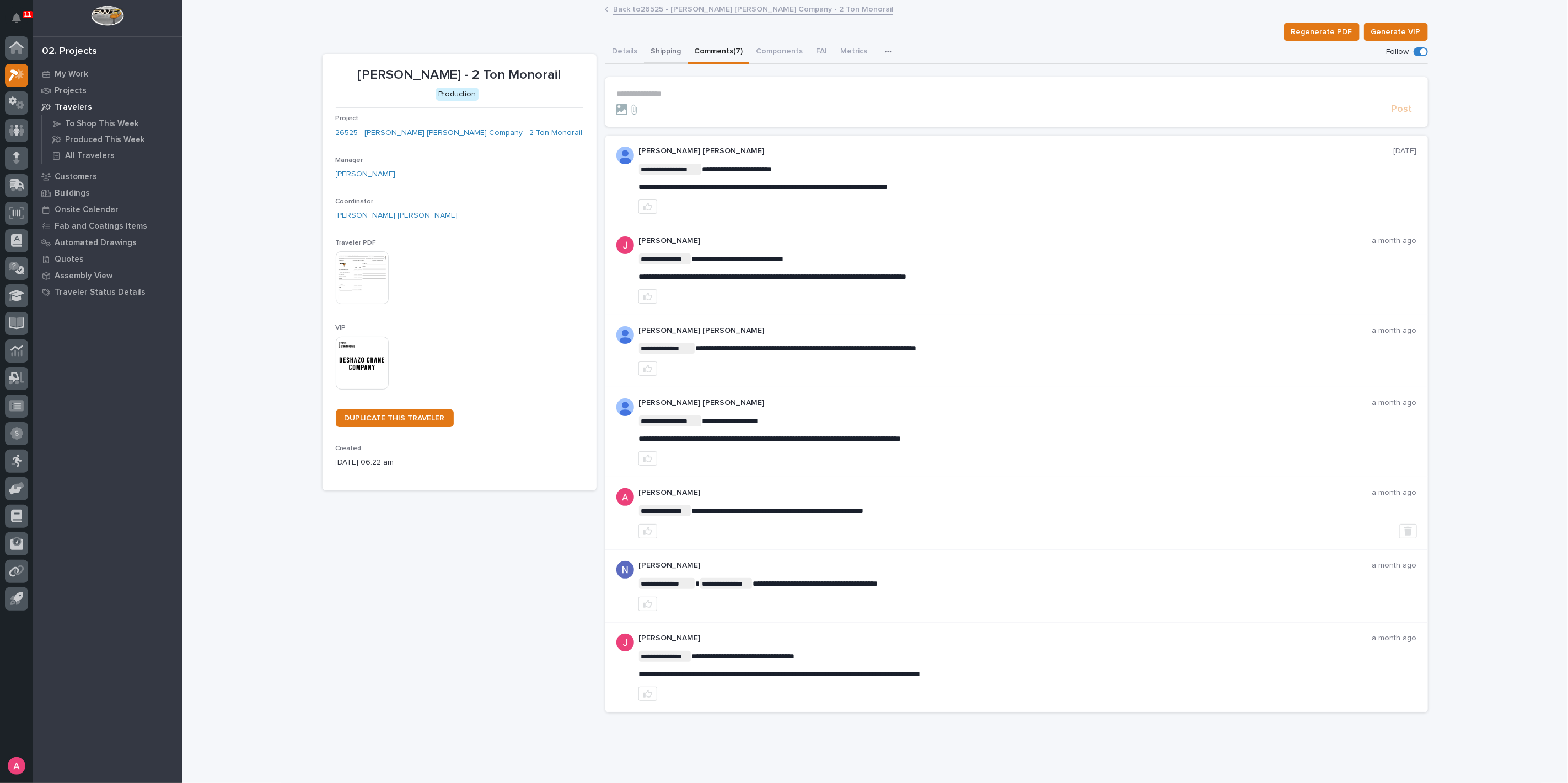
click at [654, 41] on button "Shipping" at bounding box center [666, 52] width 44 height 23
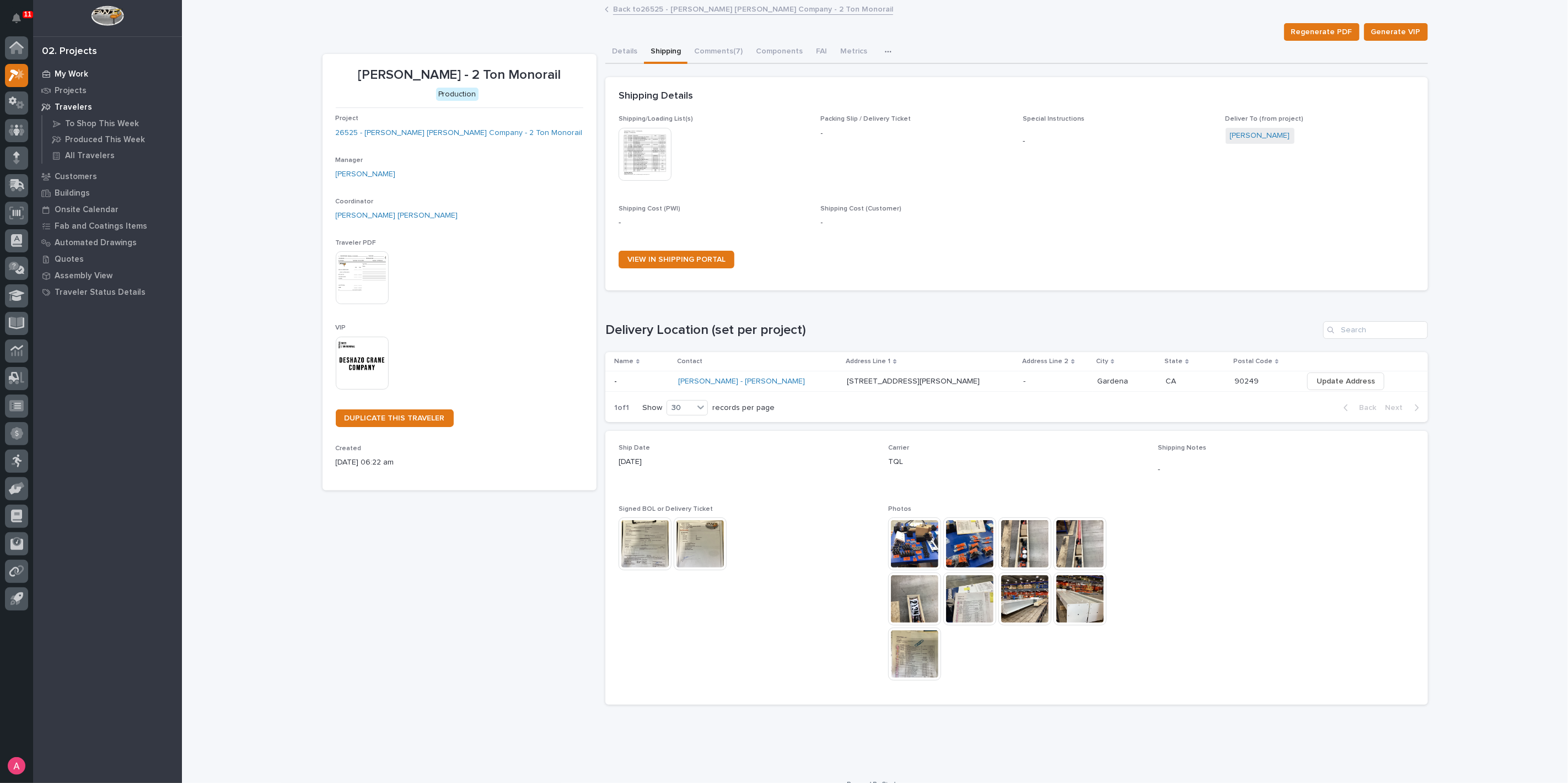
click at [71, 72] on p "My Work" at bounding box center [71, 74] width 33 height 10
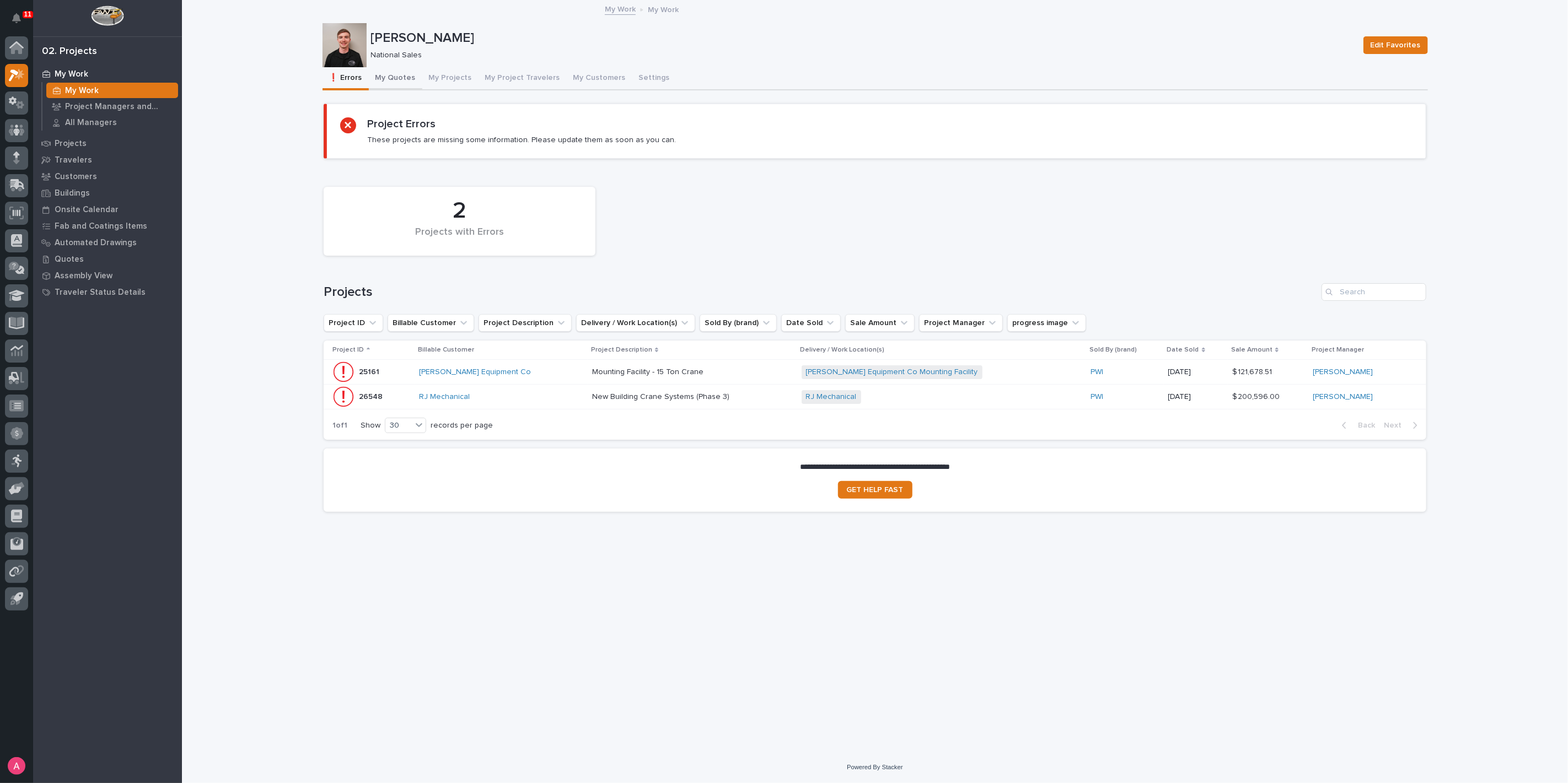
click at [387, 78] on button "My Quotes" at bounding box center [396, 79] width 54 height 23
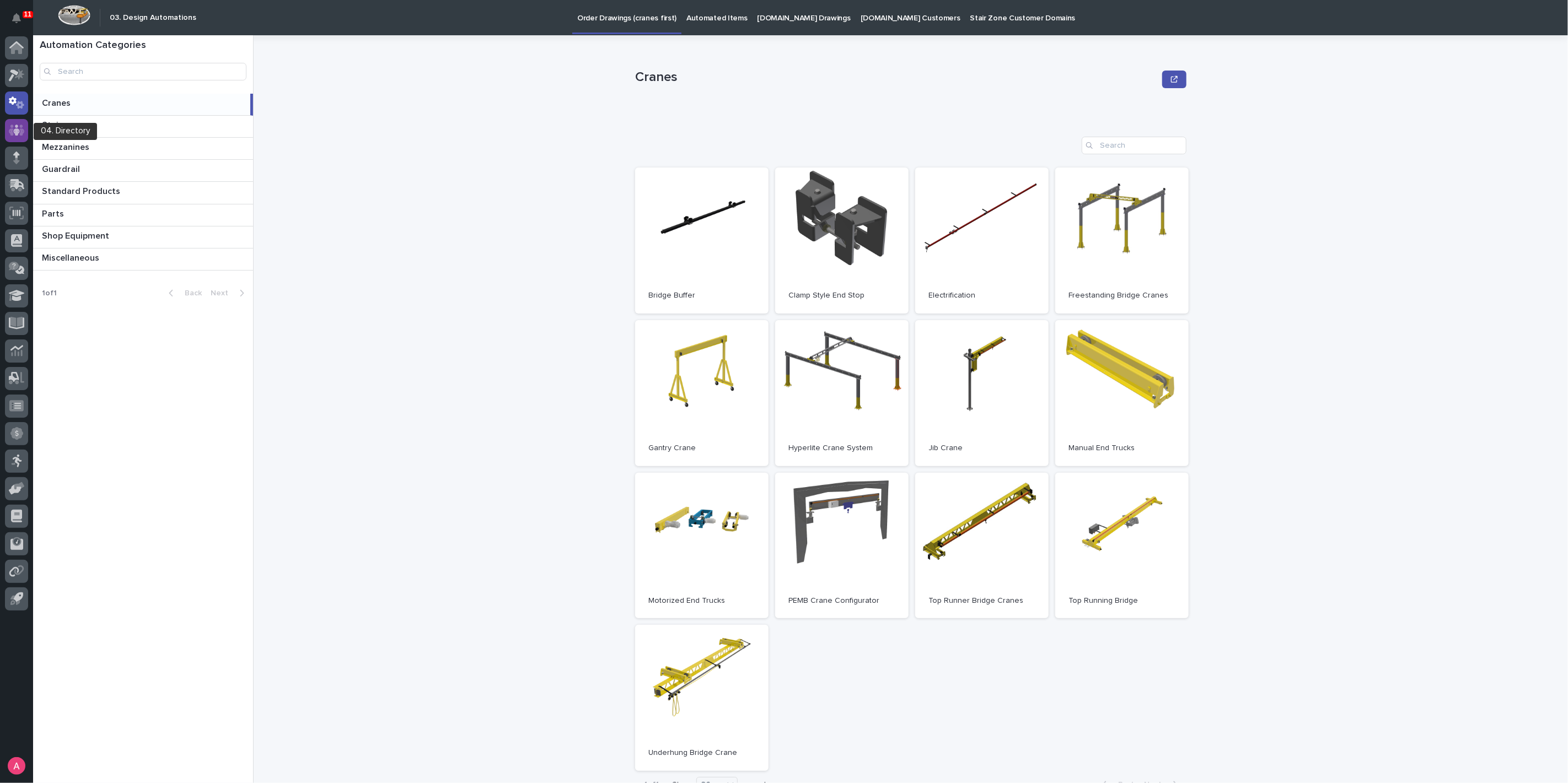
click at [11, 136] on icon at bounding box center [16, 130] width 16 height 13
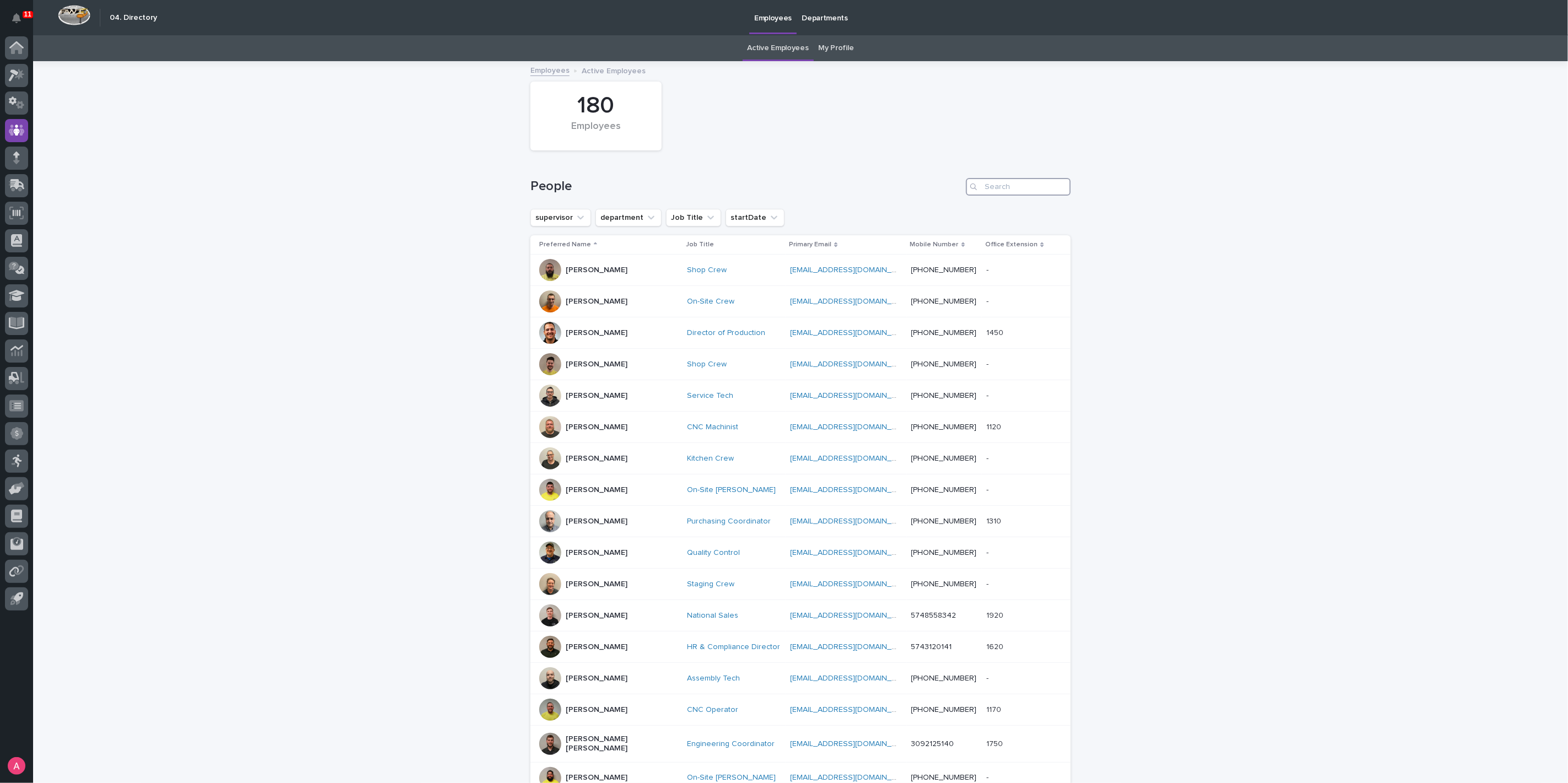
click at [1009, 195] on input "Search" at bounding box center [1018, 187] width 105 height 18
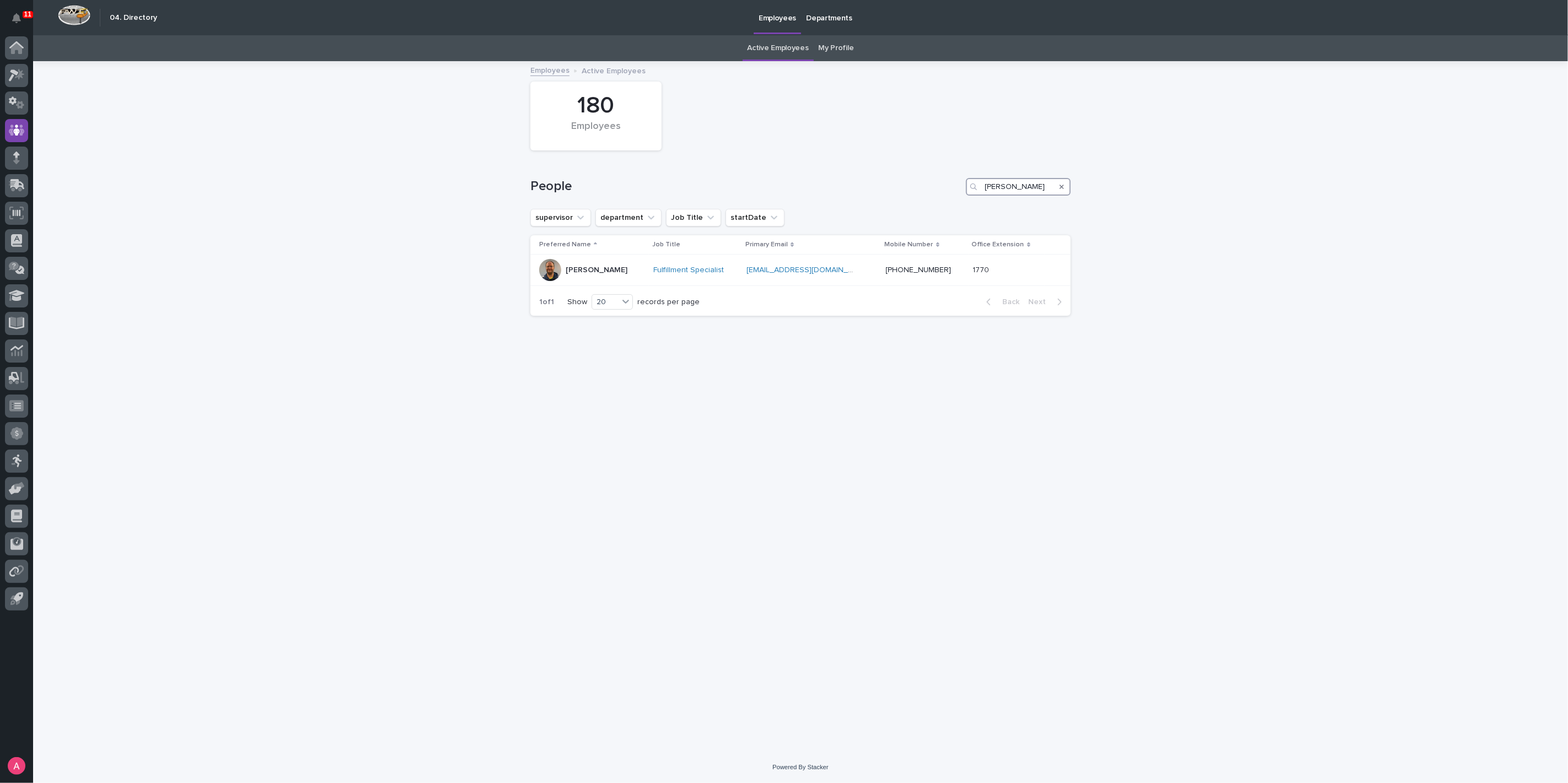
type input "mike"
click at [15, 98] on icon at bounding box center [12, 101] width 8 height 9
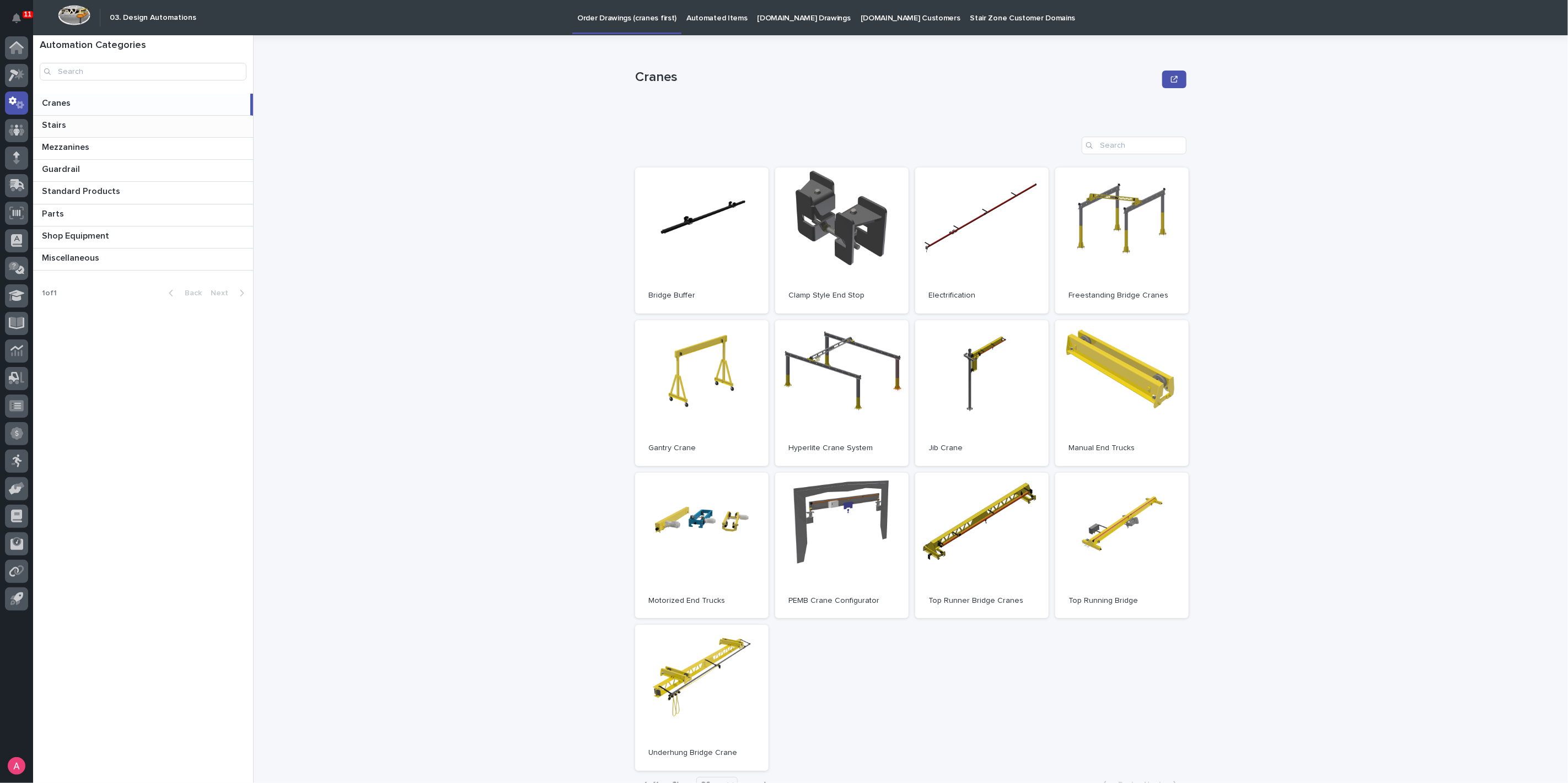
click at [130, 125] on p at bounding box center [145, 125] width 207 height 10
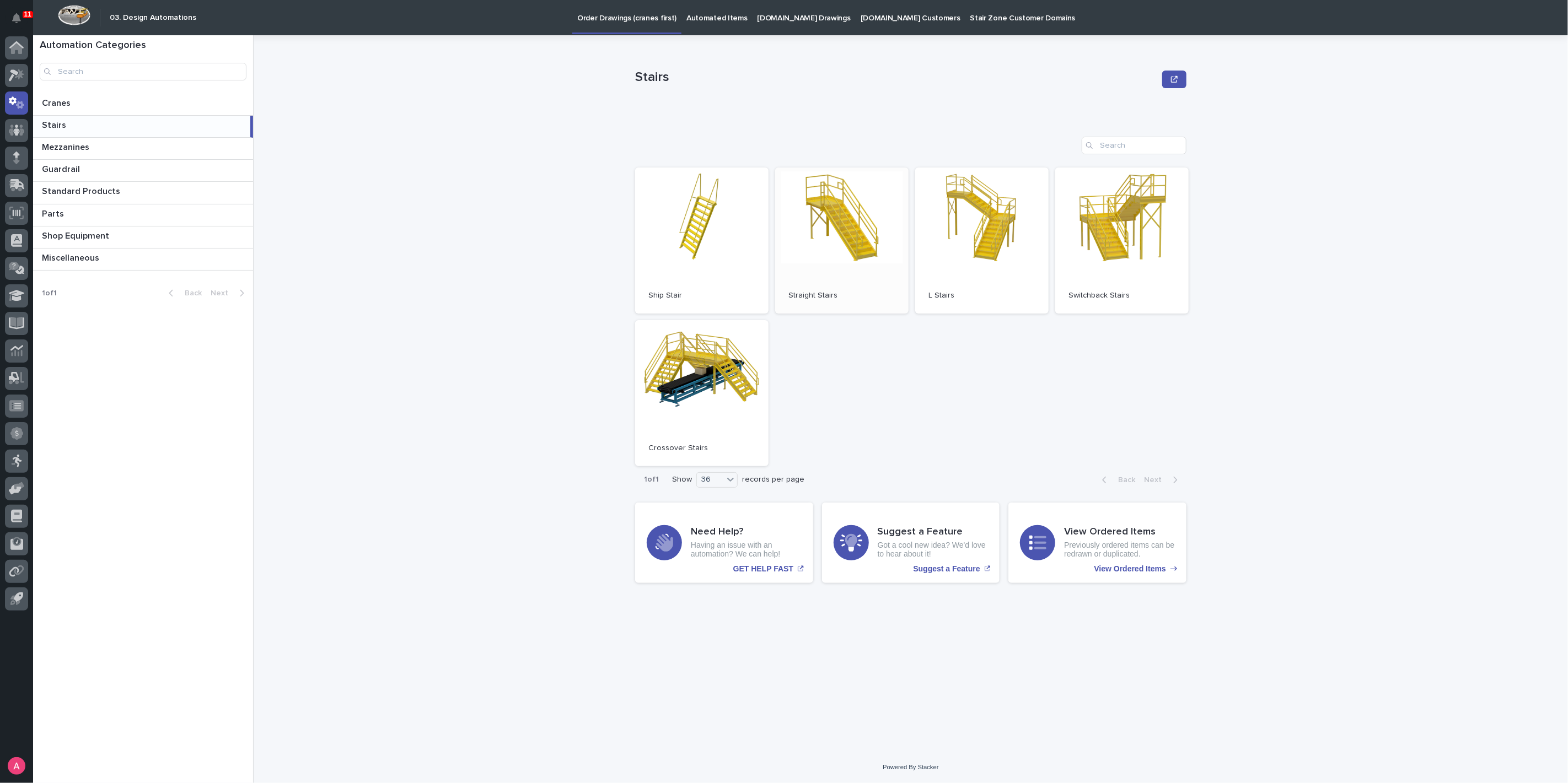
click at [845, 229] on link "Open" at bounding box center [842, 240] width 133 height 146
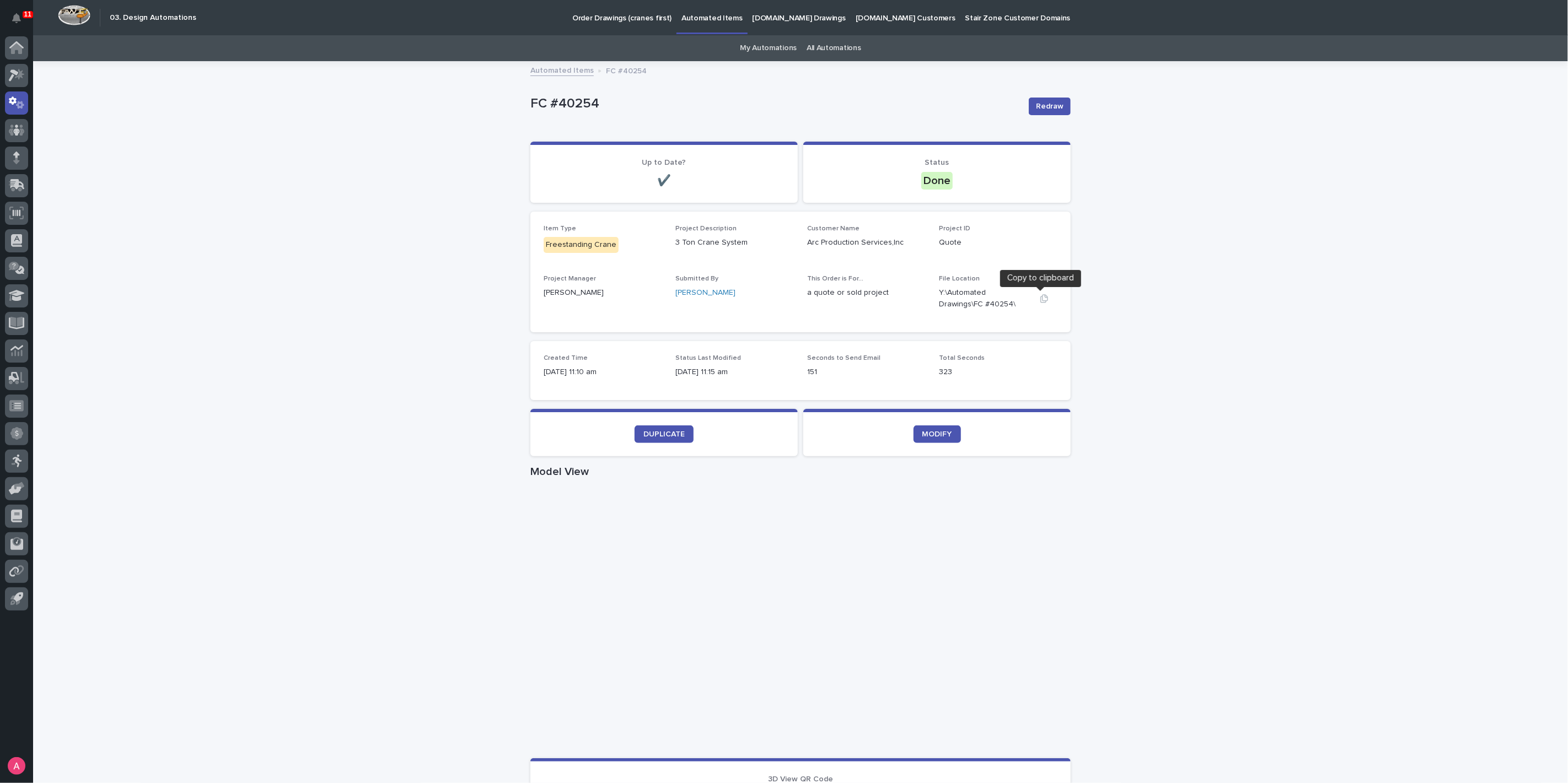
click at [1043, 295] on icon "button" at bounding box center [1044, 299] width 9 height 9
click at [1040, 301] on icon "button" at bounding box center [1044, 299] width 8 height 9
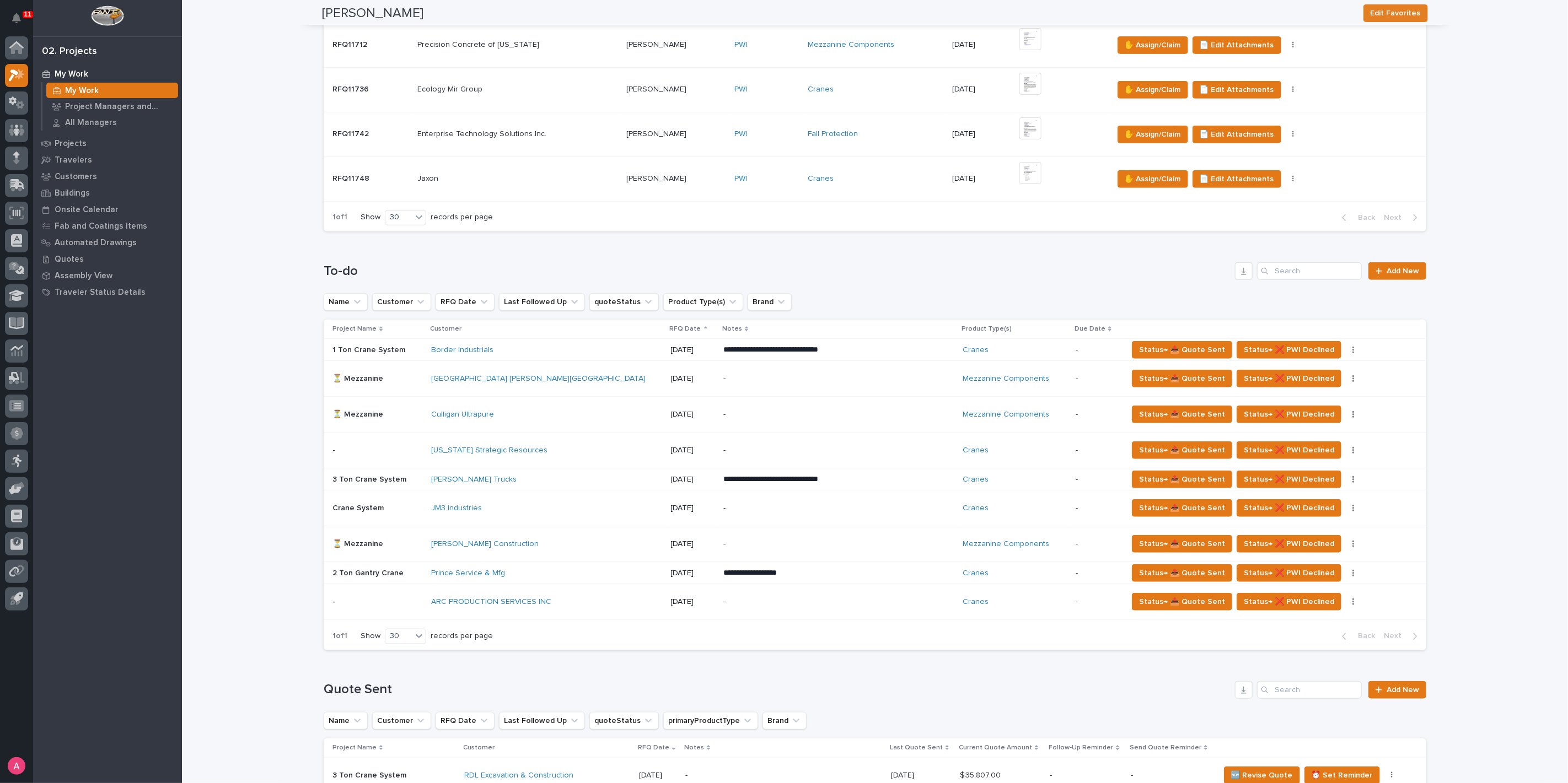
scroll to position [551, 0]
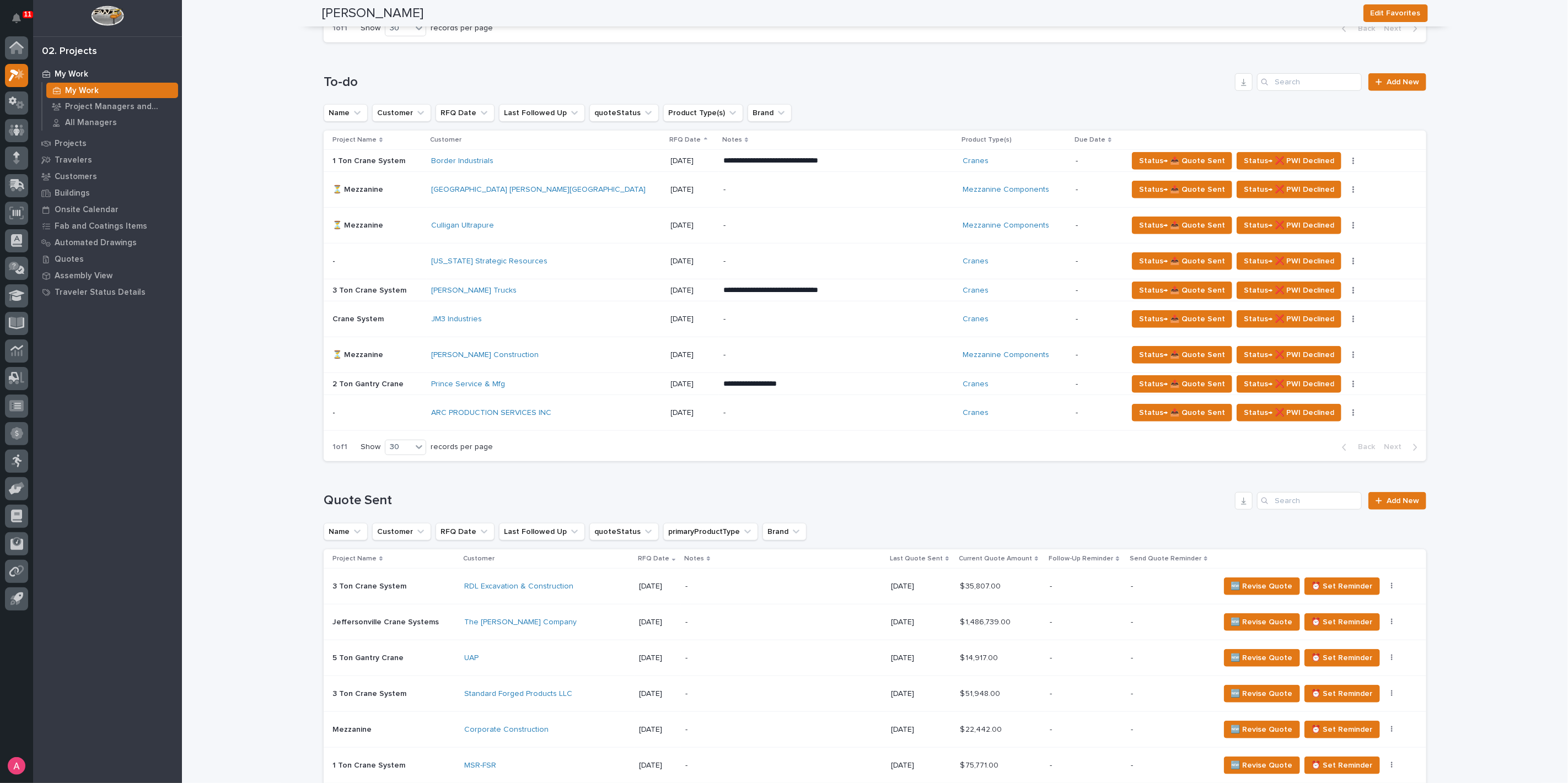
click at [629, 406] on div "ARC PRODUCTION SERVICES INC" at bounding box center [546, 413] width 231 height 18
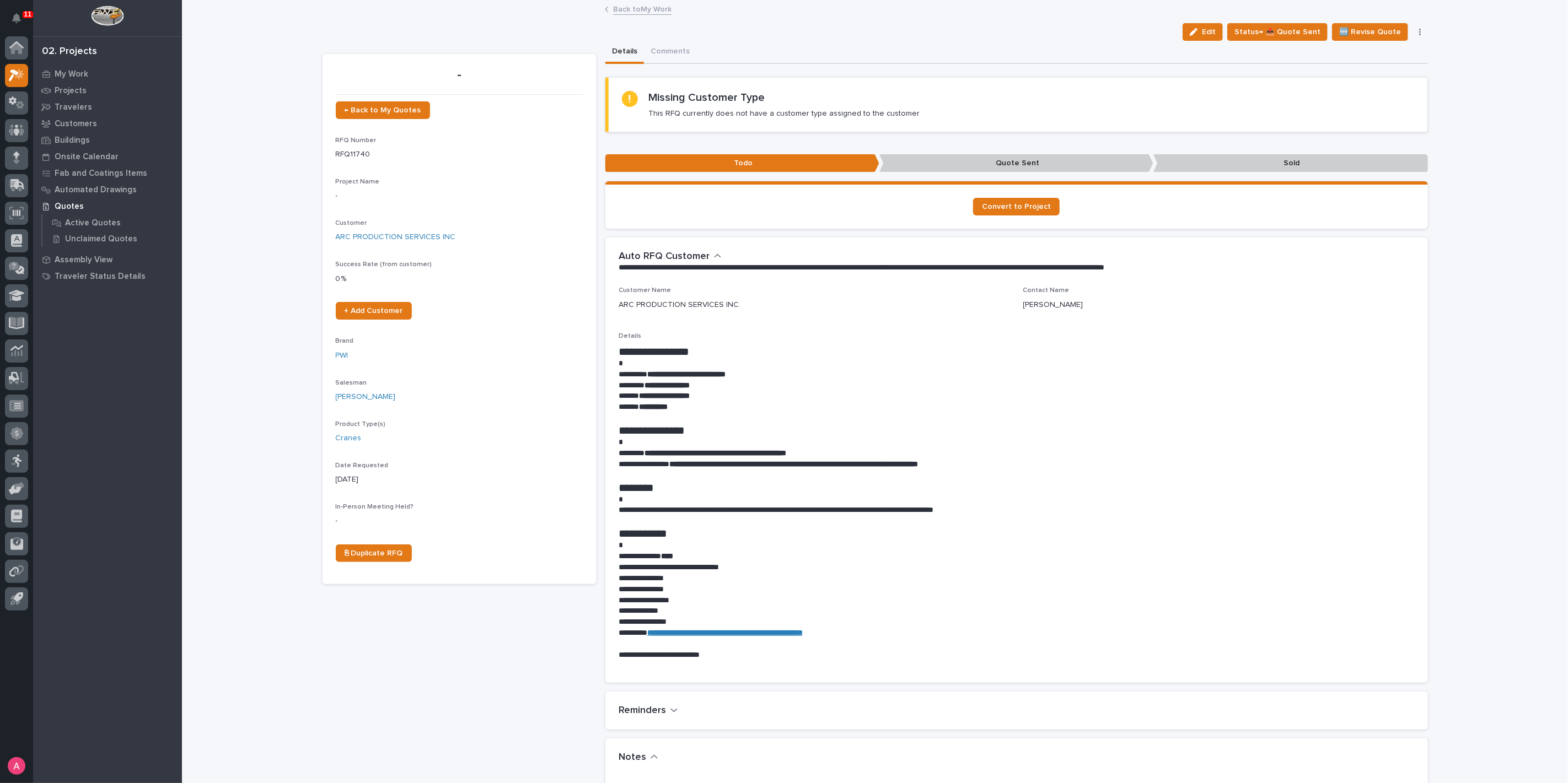
click at [485, 618] on div "- ← Back to My Quotes RFQ Number RFQ11740 Project Name - Customer ARC PRODUCTIO…" at bounding box center [460, 687] width 274 height 1265
drag, startPoint x: 713, startPoint y: 398, endPoint x: 636, endPoint y: 395, distance: 77.1
click at [636, 395] on p "**********" at bounding box center [1017, 396] width 796 height 11
copy strong "**********"
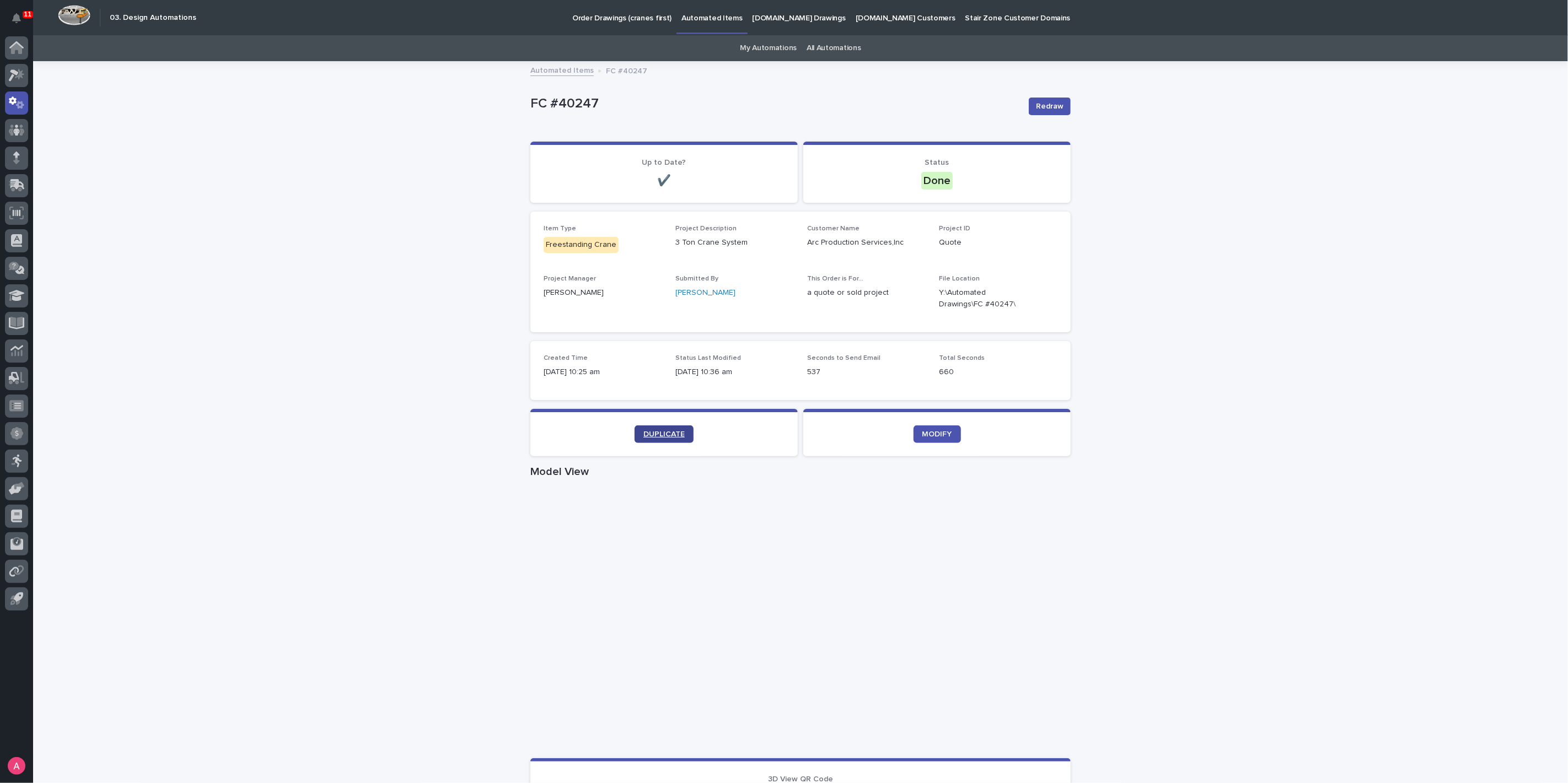
click at [667, 436] on span "DUPLICATE" at bounding box center [664, 434] width 41 height 8
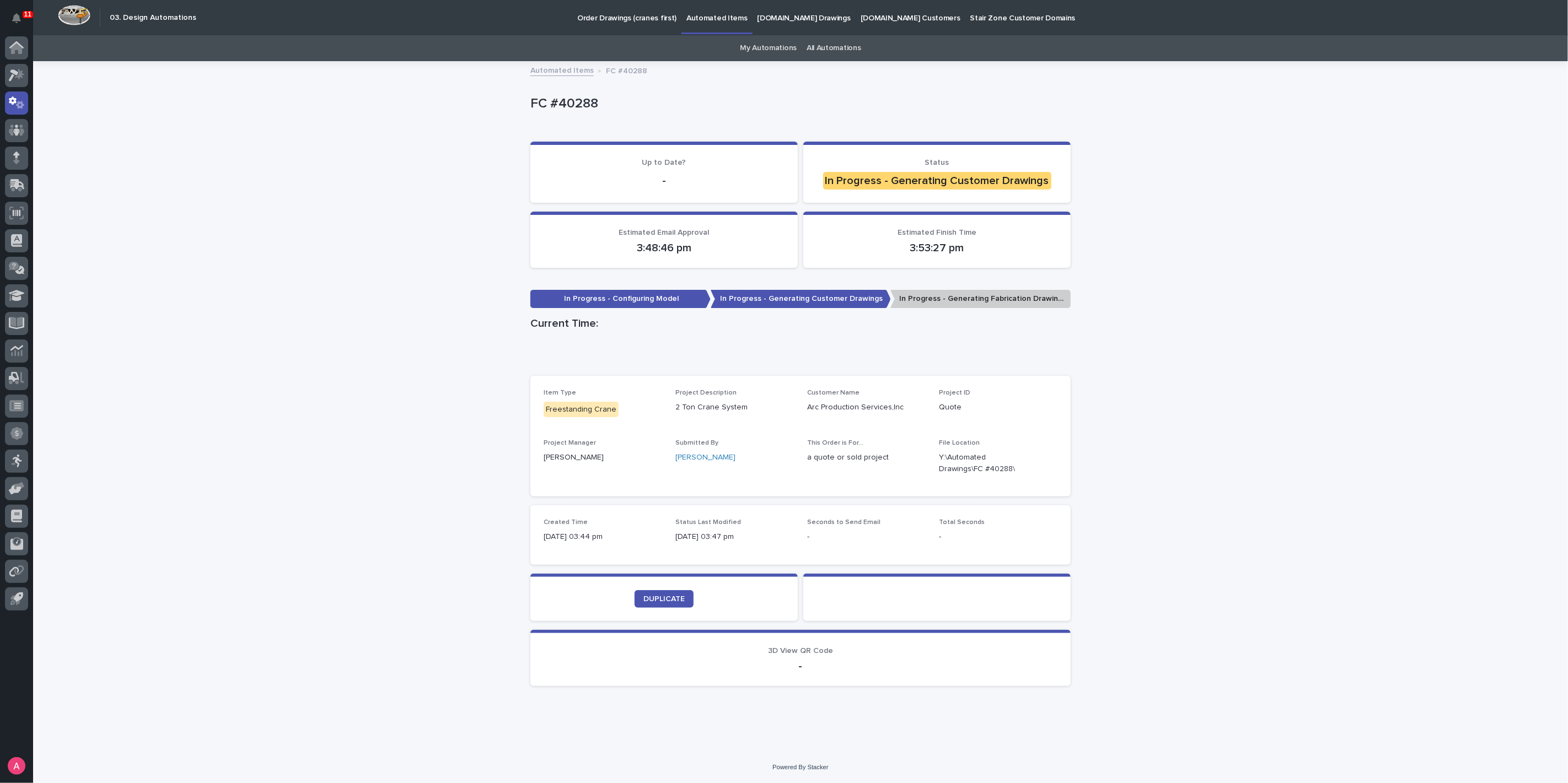
click at [1153, 490] on div "Loading... Saving… Loading... Saving… FC #40288 FC #40288 Sorry, there was an e…" at bounding box center [800, 406] width 1535 height 689
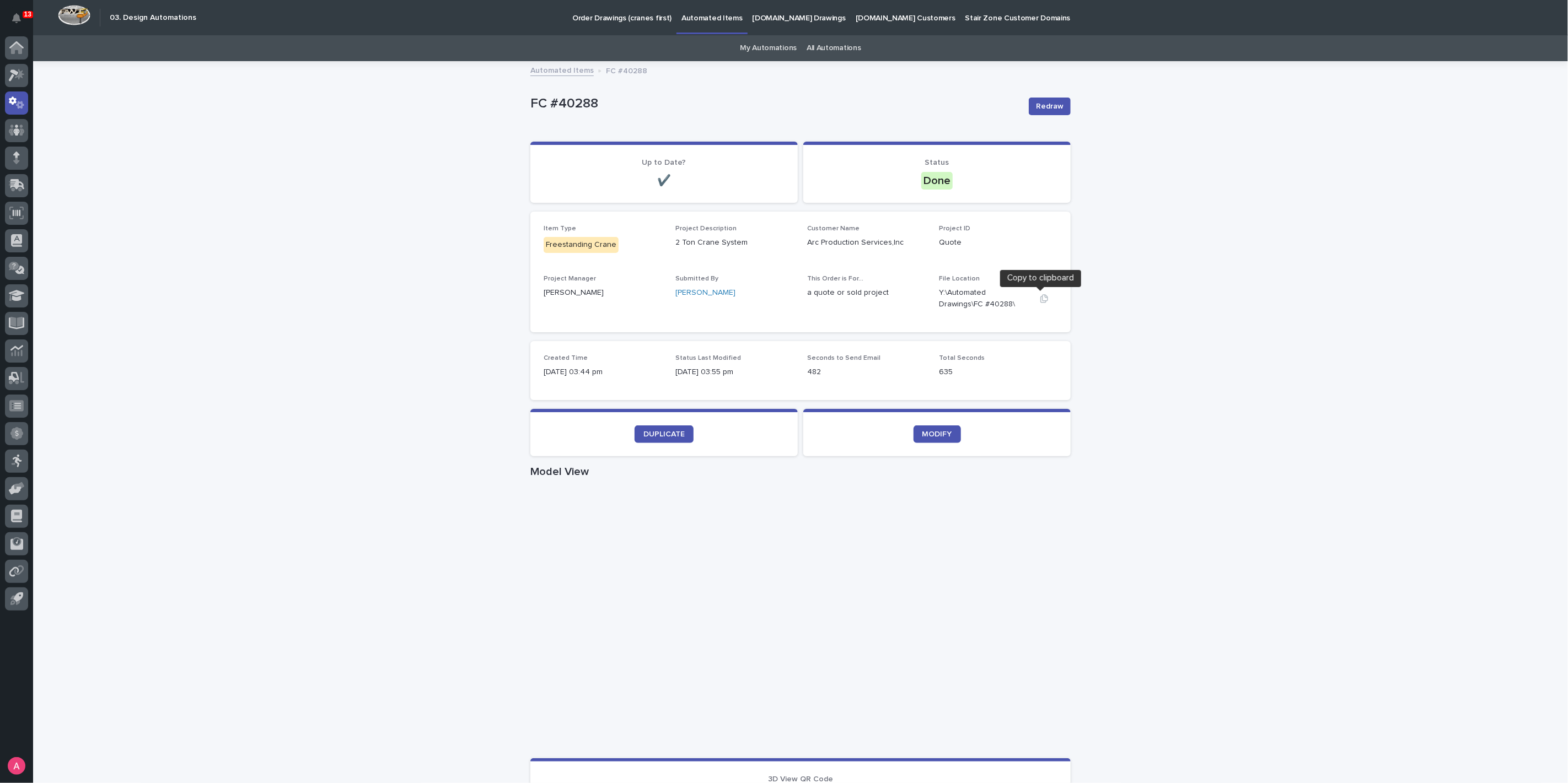
click at [1040, 297] on icon "button" at bounding box center [1044, 299] width 9 height 9
